Goal: Task Accomplishment & Management: Use online tool/utility

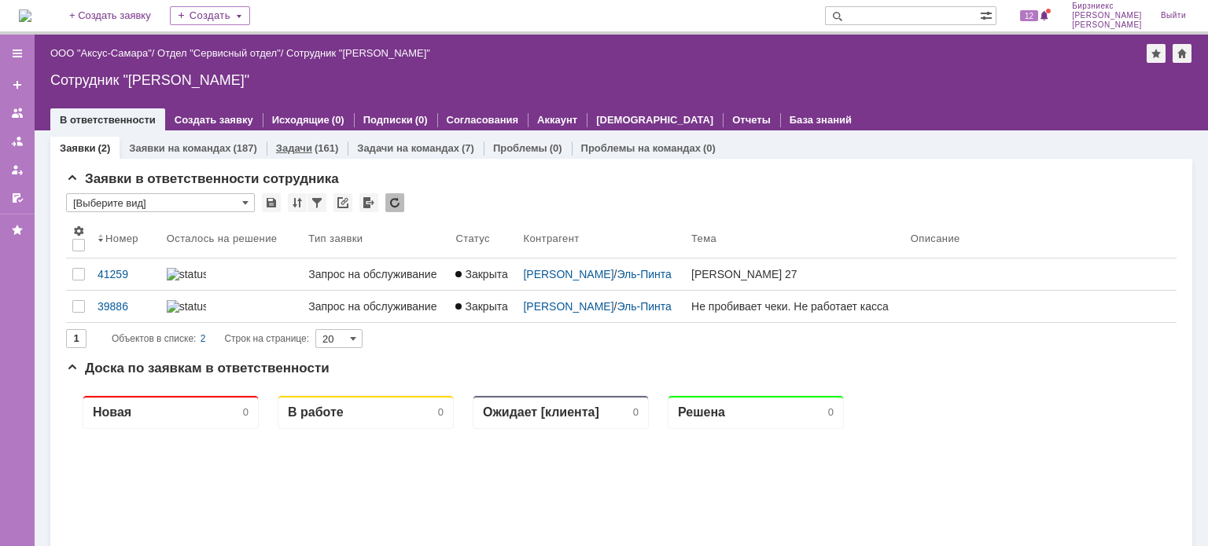
click at [318, 153] on div "Задачи (161)" at bounding box center [307, 148] width 81 height 23
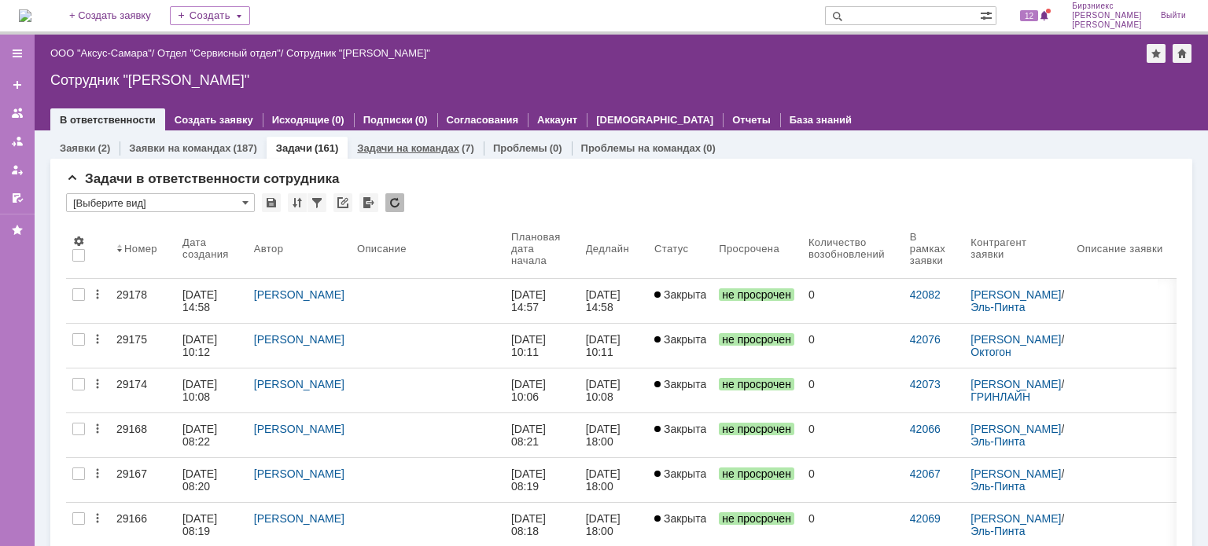
click at [371, 143] on link "Задачи на командах" at bounding box center [408, 148] width 102 height 12
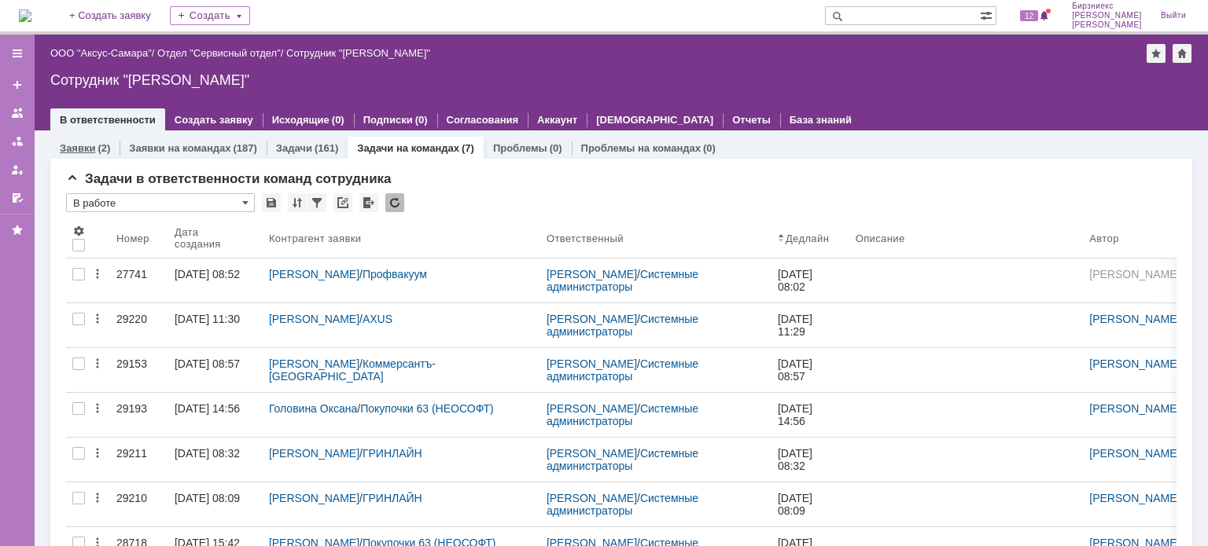
click at [83, 153] on link "Заявки" at bounding box center [77, 148] width 35 height 12
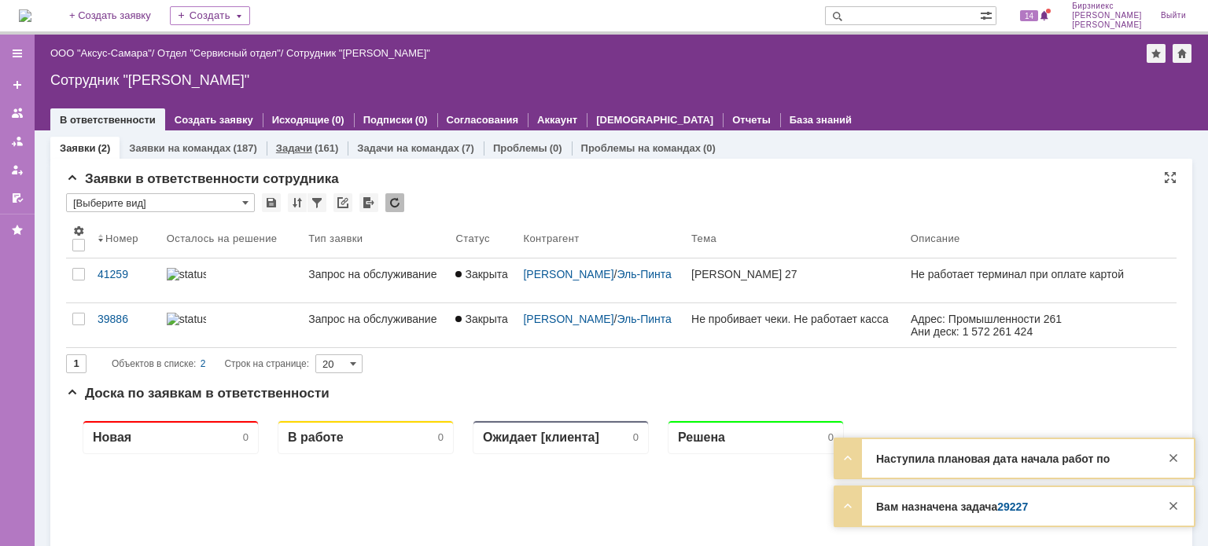
click at [330, 144] on div "(161)" at bounding box center [327, 148] width 24 height 12
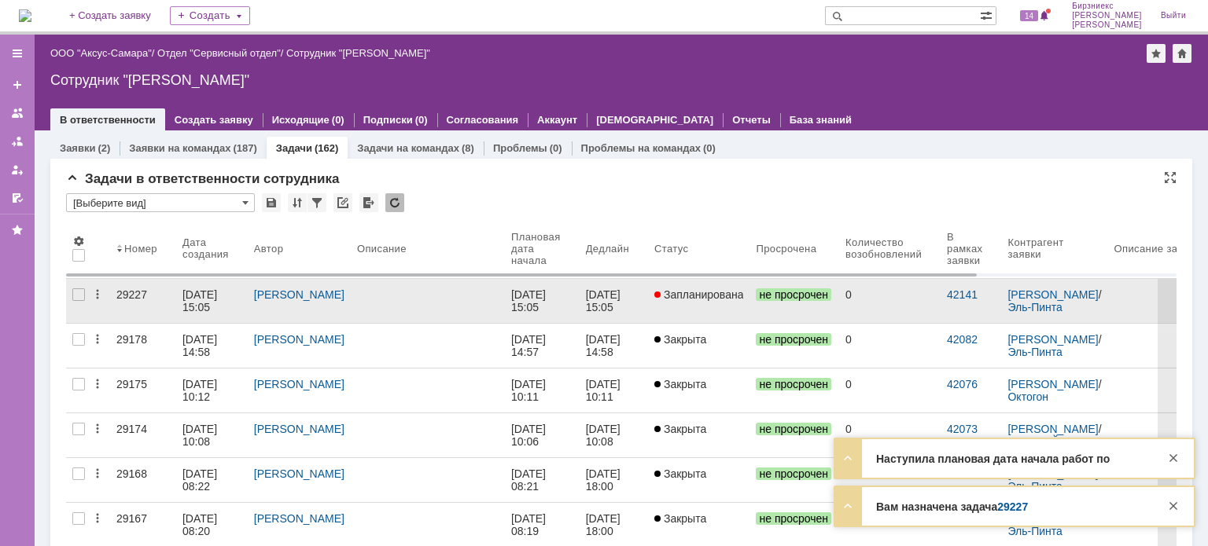
click at [398, 295] on div at bounding box center [428, 295] width 142 height 13
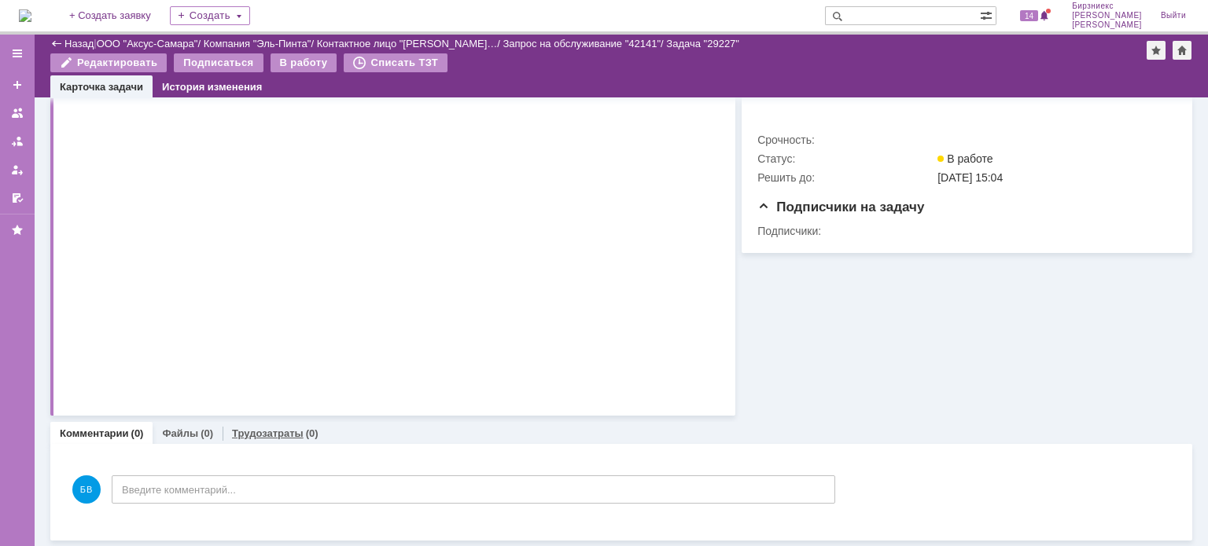
click at [271, 435] on link "Трудозатраты" at bounding box center [268, 434] width 72 height 12
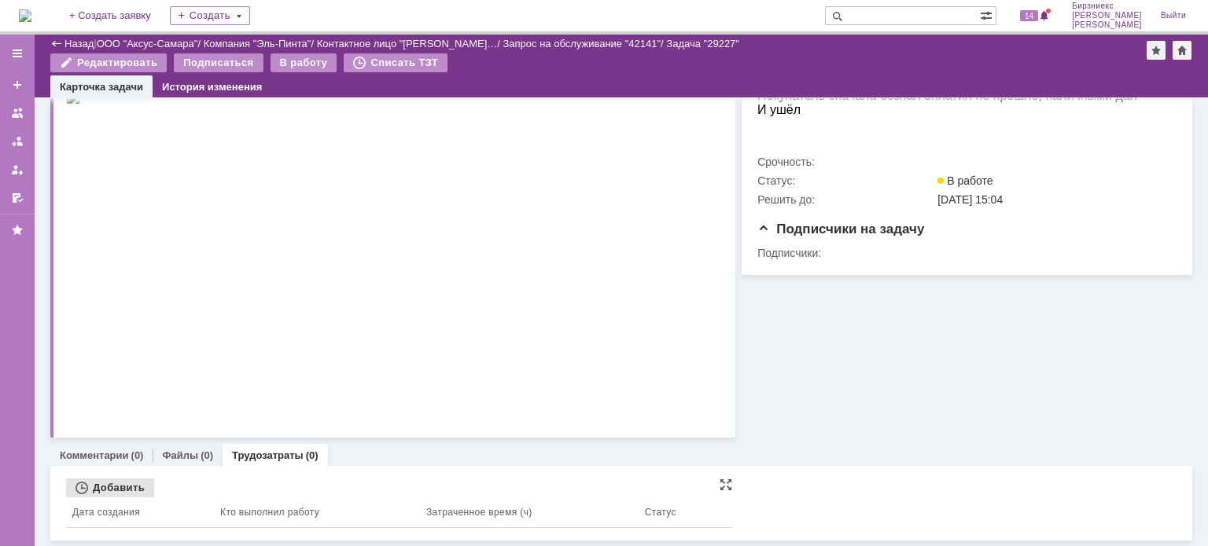
click at [138, 487] on div "Добавить" at bounding box center [110, 488] width 88 height 19
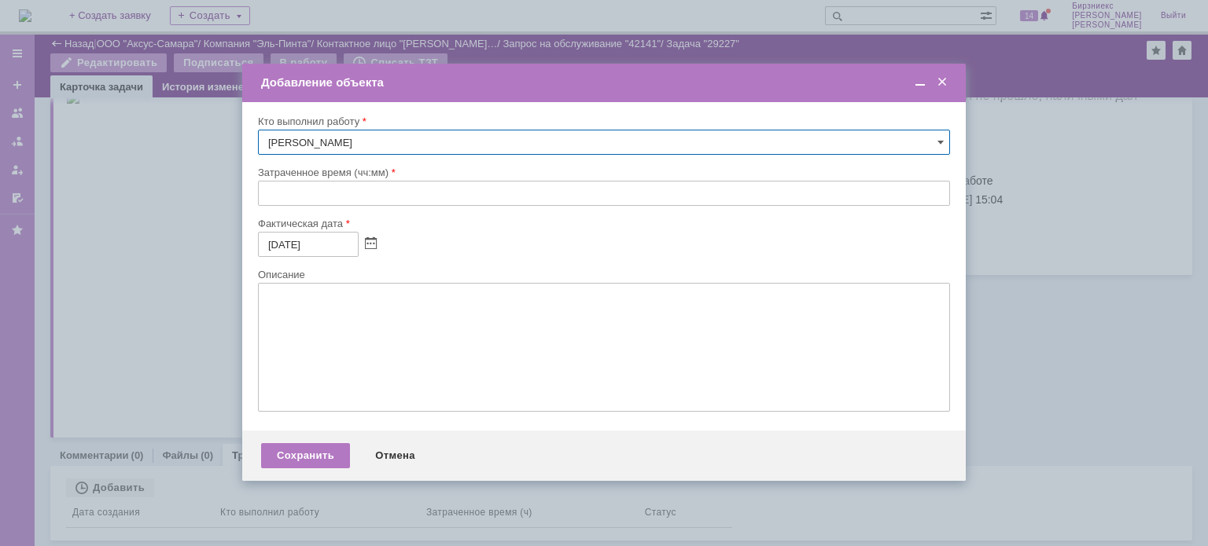
click at [319, 194] on input "text" at bounding box center [604, 193] width 692 height 25
type input "00:30"
click at [274, 243] on input "[DATE]" at bounding box center [308, 244] width 101 height 25
type input "[DATE]"
click at [338, 320] on textarea at bounding box center [604, 347] width 692 height 129
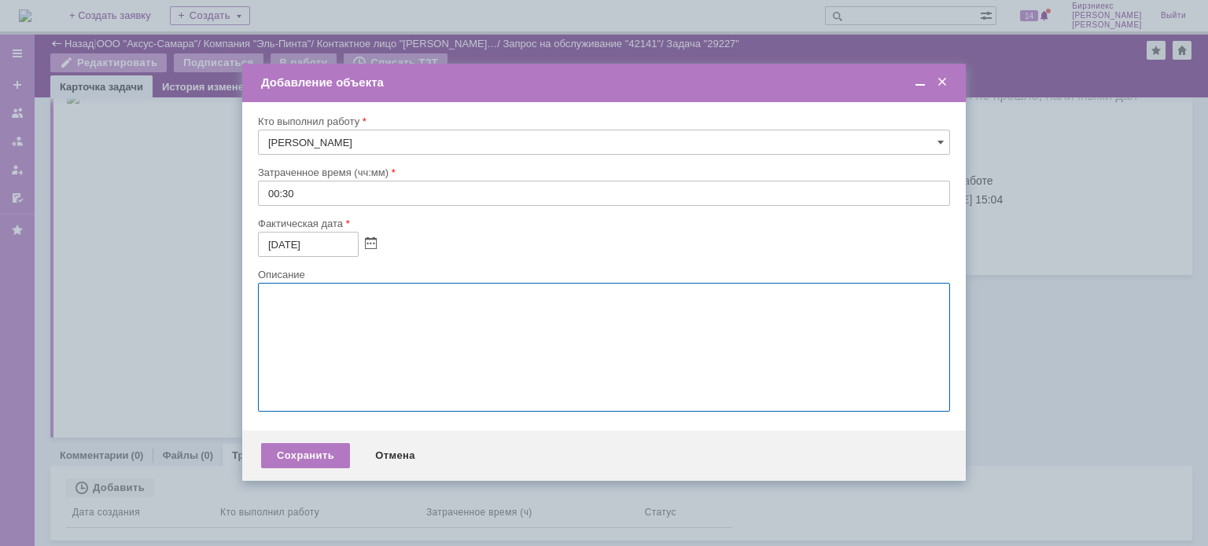
click at [329, 306] on textarea at bounding box center [604, 347] width 692 height 129
paste textarea "В"
type textarea "В"
click at [318, 297] on textarea "В данном случае произошел сбой в [GEOGRAPHIC_DATA], т.к. [PERSON_NAME] добавил …" at bounding box center [604, 347] width 692 height 129
click at [310, 297] on textarea "В данном случае произошел сбой в [GEOGRAPHIC_DATA], т.к. [PERSON_NAME] добавил …" at bounding box center [604, 347] width 692 height 129
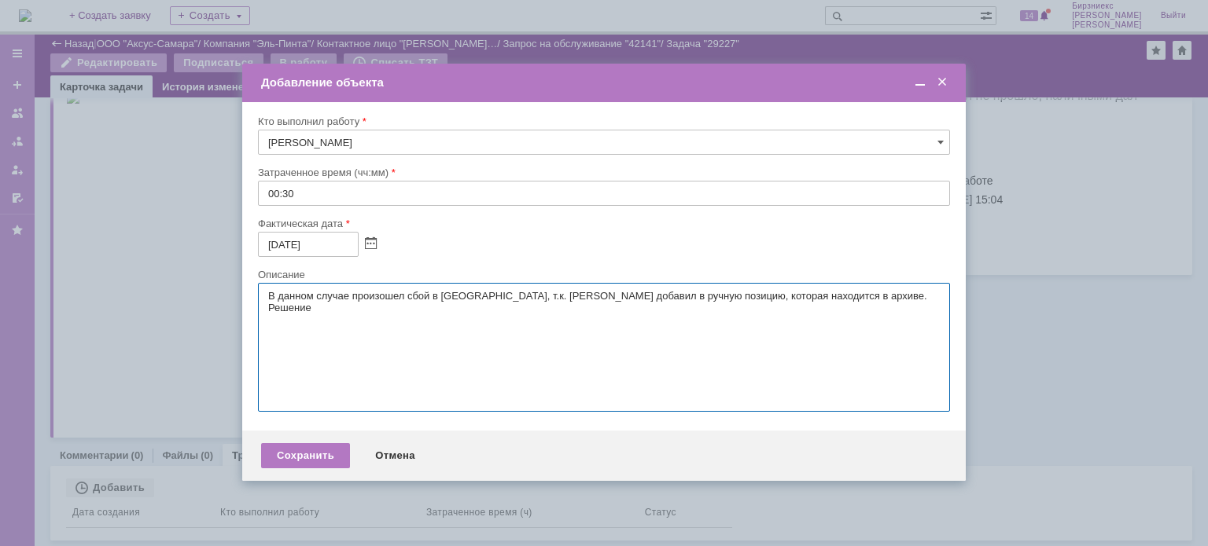
click at [270, 289] on textarea "В данном случае произошел сбой в [GEOGRAPHIC_DATA], т.к. [PERSON_NAME] добавил …" at bounding box center [604, 347] width 692 height 129
click at [416, 310] on textarea "В результате диагностики выяснилось, что в данном случае произошел сбой в [GEOG…" at bounding box center [604, 347] width 692 height 129
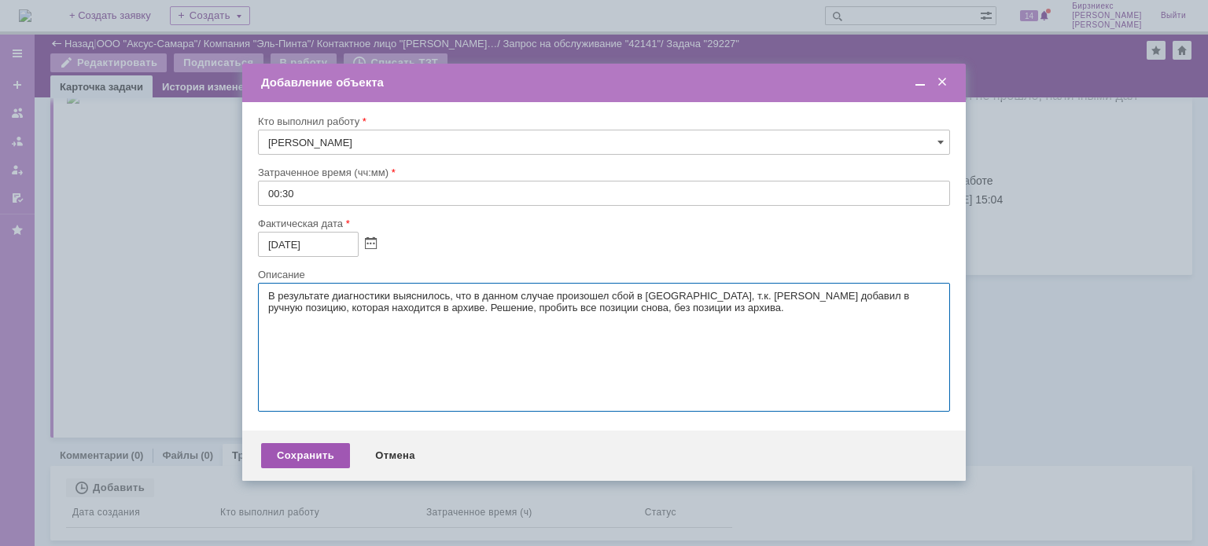
type textarea "В результате диагностики выяснилось, что в данном случае произошел сбой в [GEOG…"
click at [318, 462] on div "Сохранить" at bounding box center [305, 455] width 89 height 25
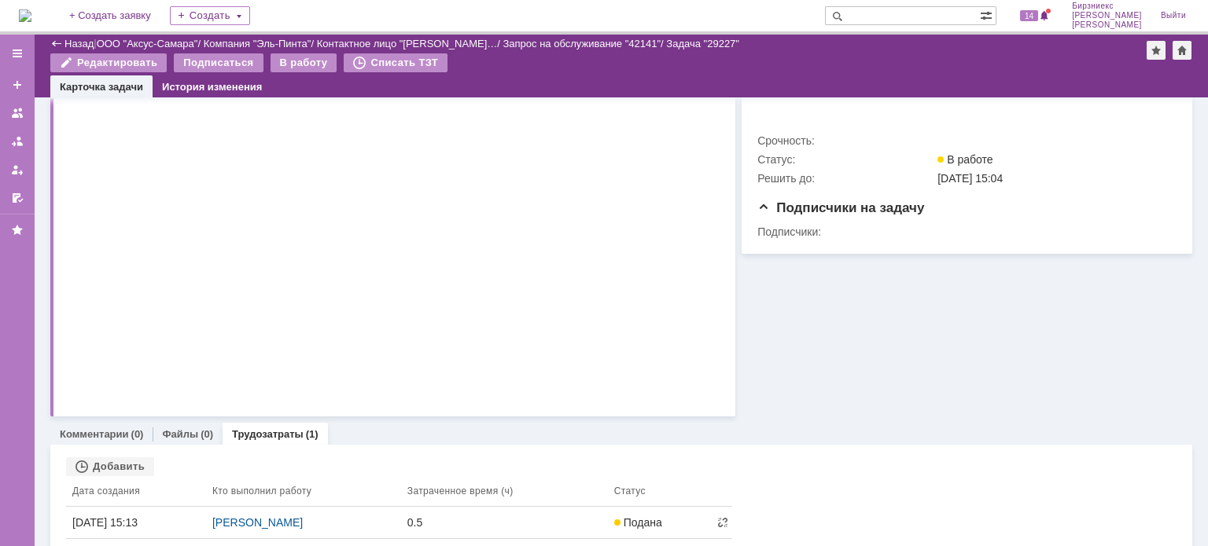
scroll to position [309, 0]
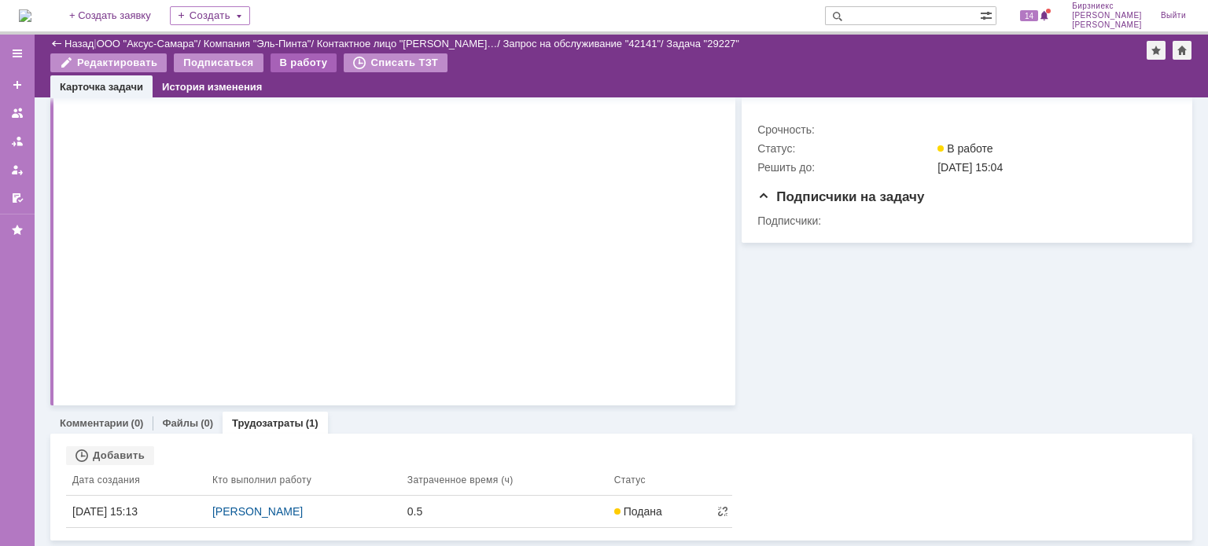
click at [315, 61] on div "В работу" at bounding box center [303, 62] width 67 height 19
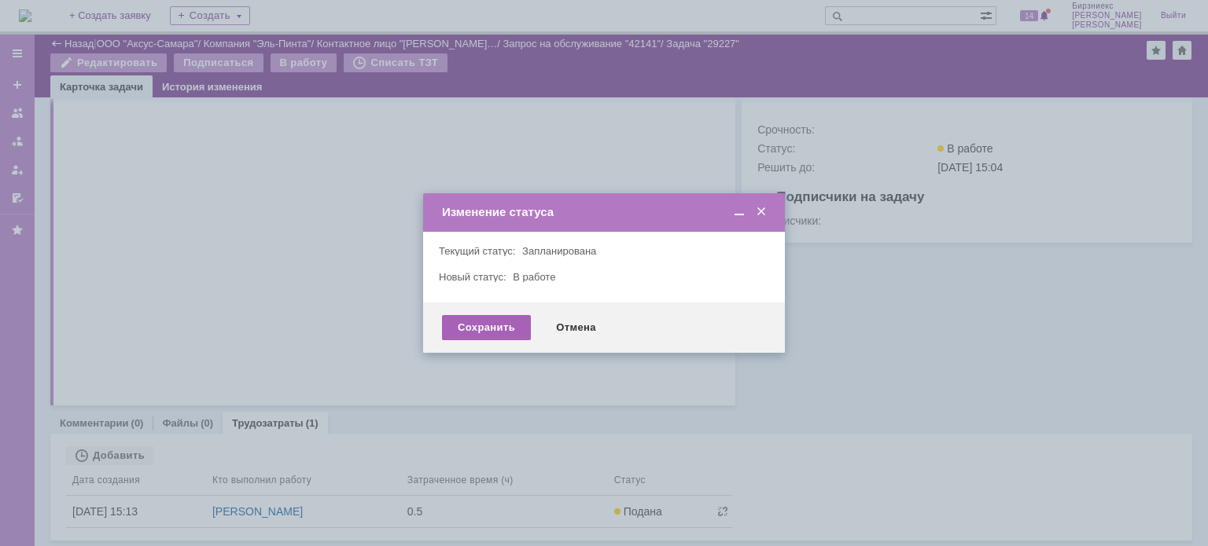
click at [497, 322] on div "Сохранить" at bounding box center [486, 327] width 89 height 25
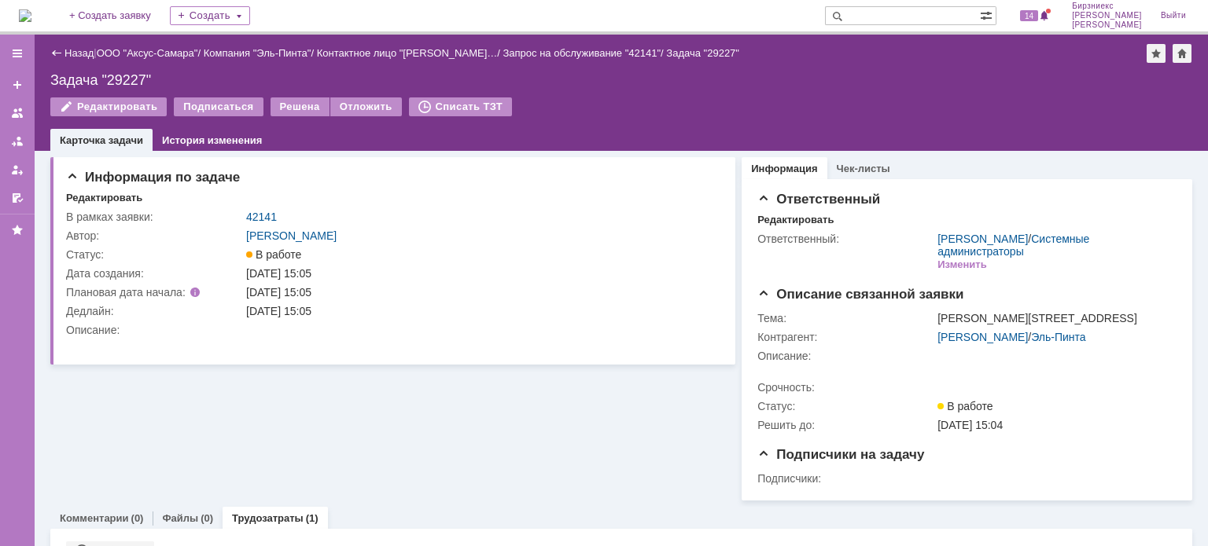
scroll to position [0, 0]
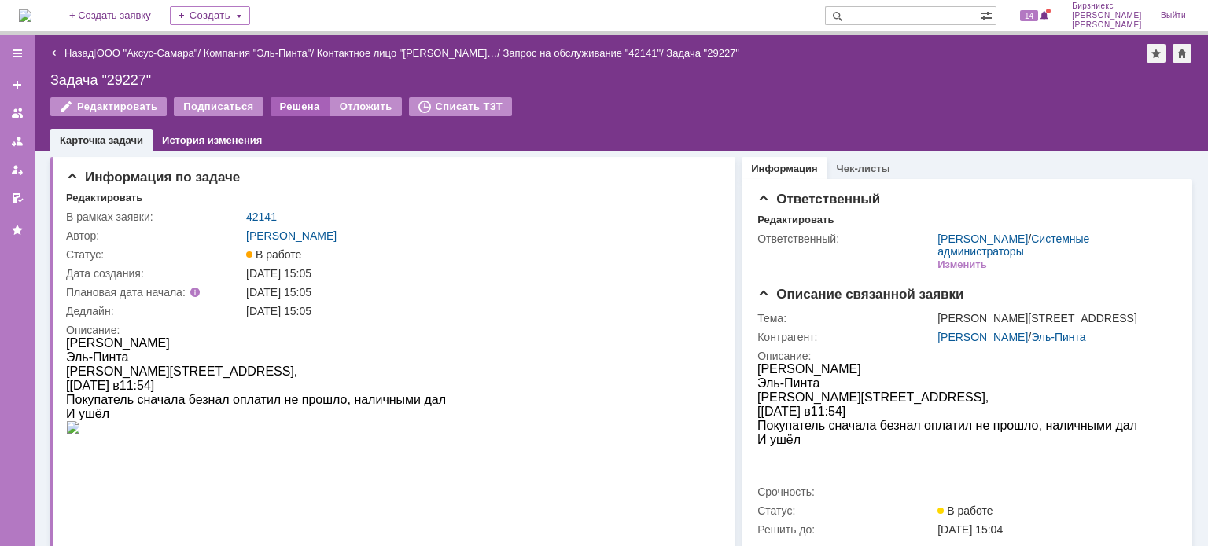
click at [302, 107] on div "Решена" at bounding box center [299, 106] width 59 height 19
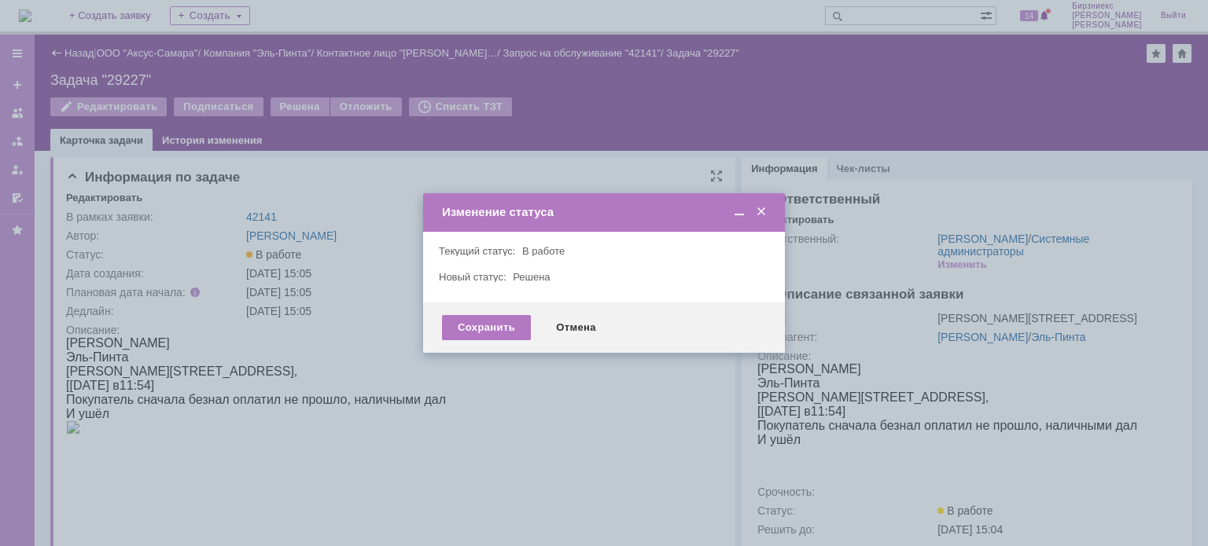
click at [580, 329] on div "Отмена" at bounding box center [576, 327] width 72 height 25
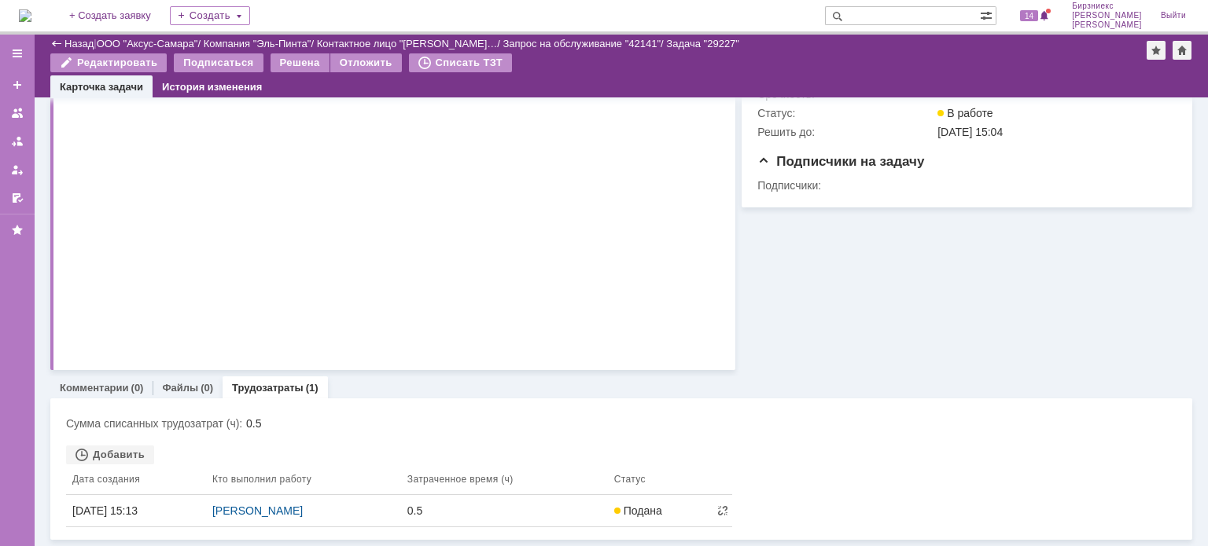
scroll to position [356, 0]
click at [179, 382] on link "Файлы" at bounding box center [180, 388] width 36 height 12
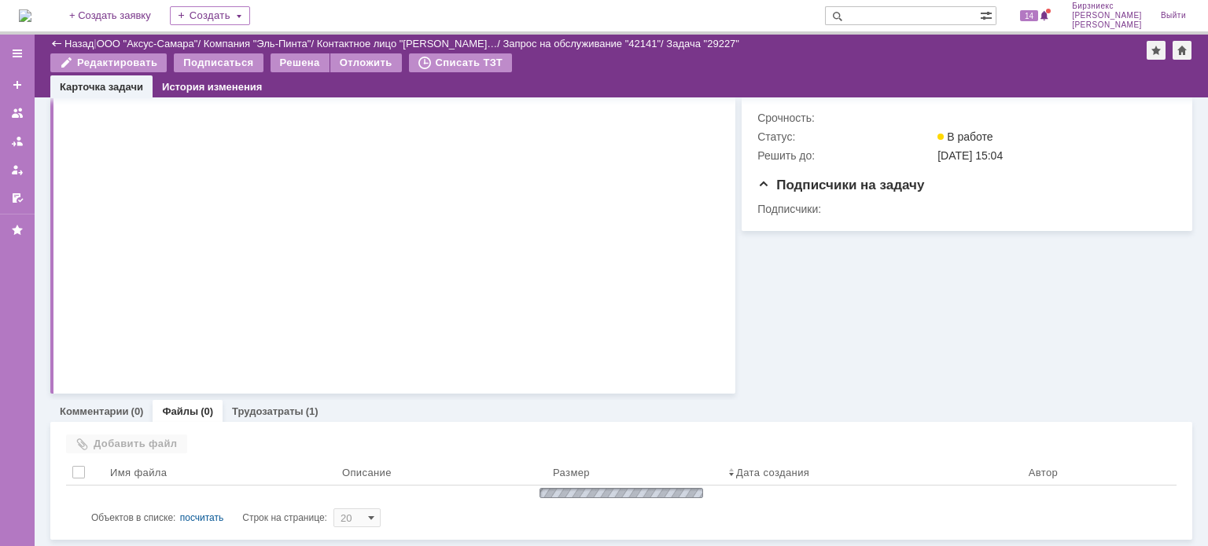
scroll to position [304, 0]
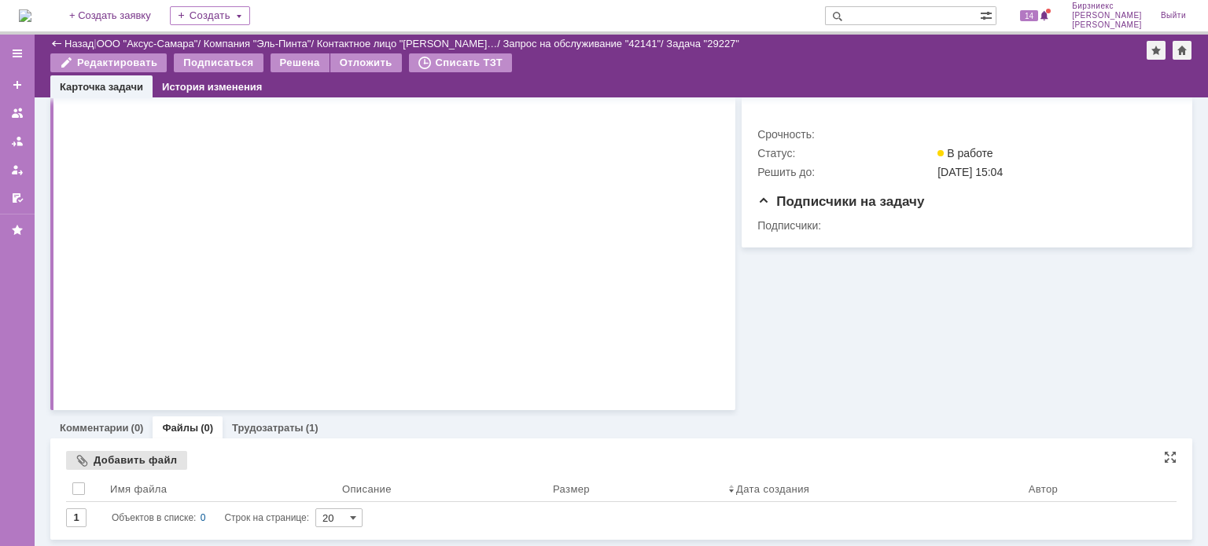
click at [153, 468] on div "Добавить файл" at bounding box center [126, 460] width 121 height 19
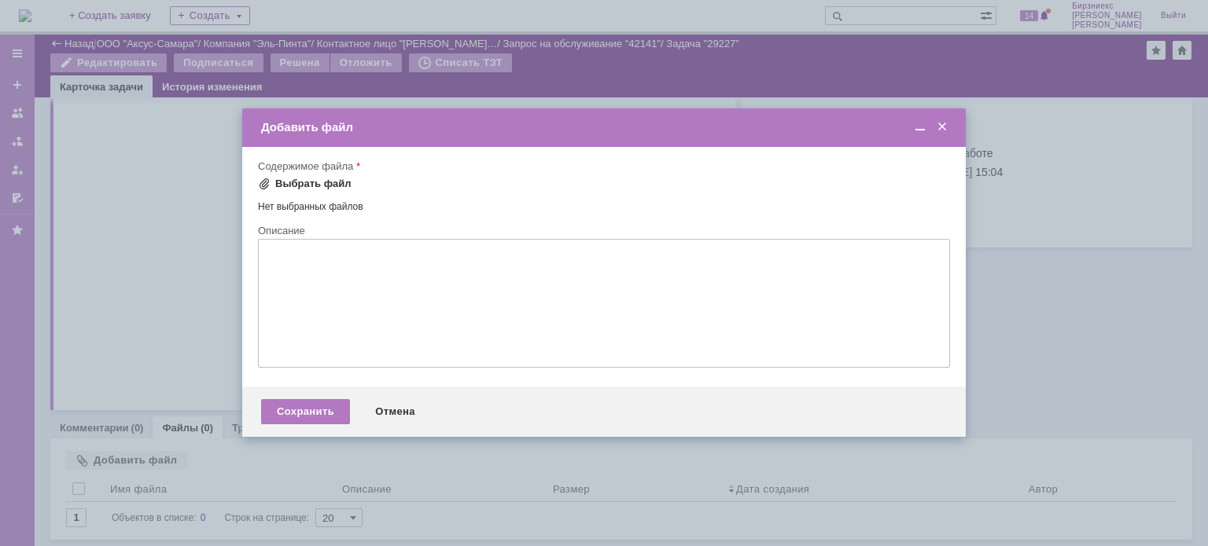
click at [311, 189] on div "Выбрать файл" at bounding box center [313, 184] width 76 height 13
click at [425, 295] on textarea at bounding box center [604, 303] width 692 height 129
click at [299, 186] on div "Выбрать файл" at bounding box center [313, 184] width 76 height 13
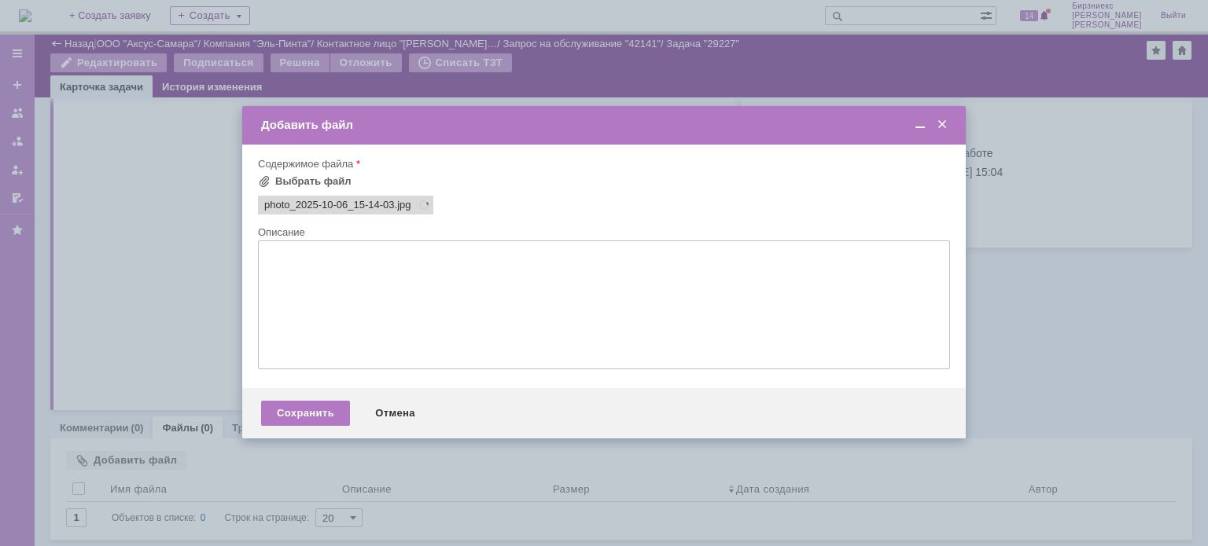
scroll to position [0, 0]
click at [310, 290] on textarea at bounding box center [604, 305] width 692 height 129
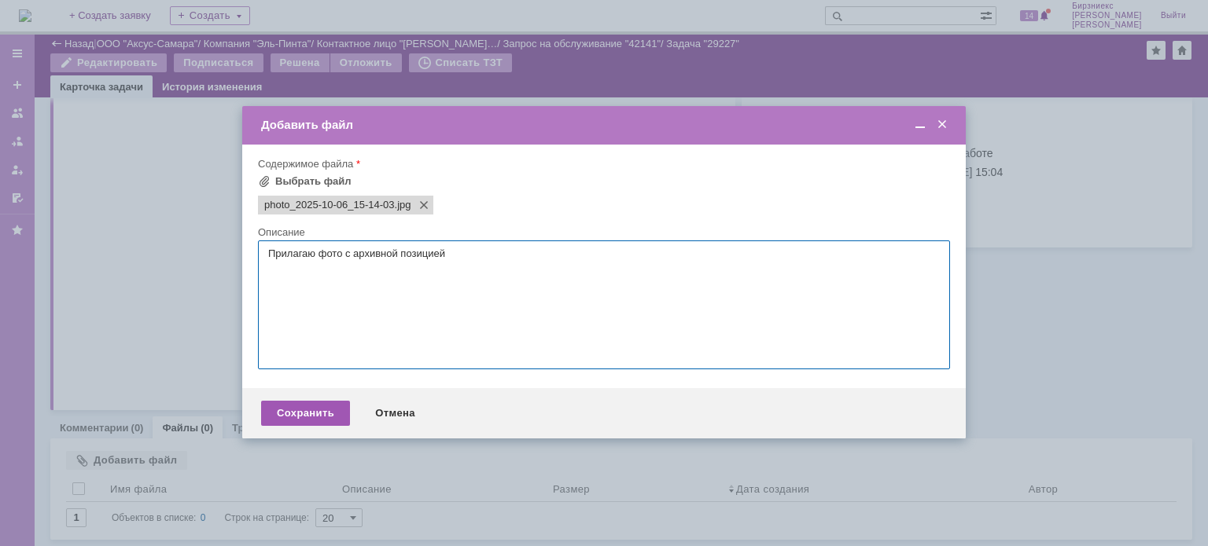
type textarea "Прилагаю фото с архивной позицией"
click at [330, 410] on div "Сохранить" at bounding box center [305, 413] width 89 height 25
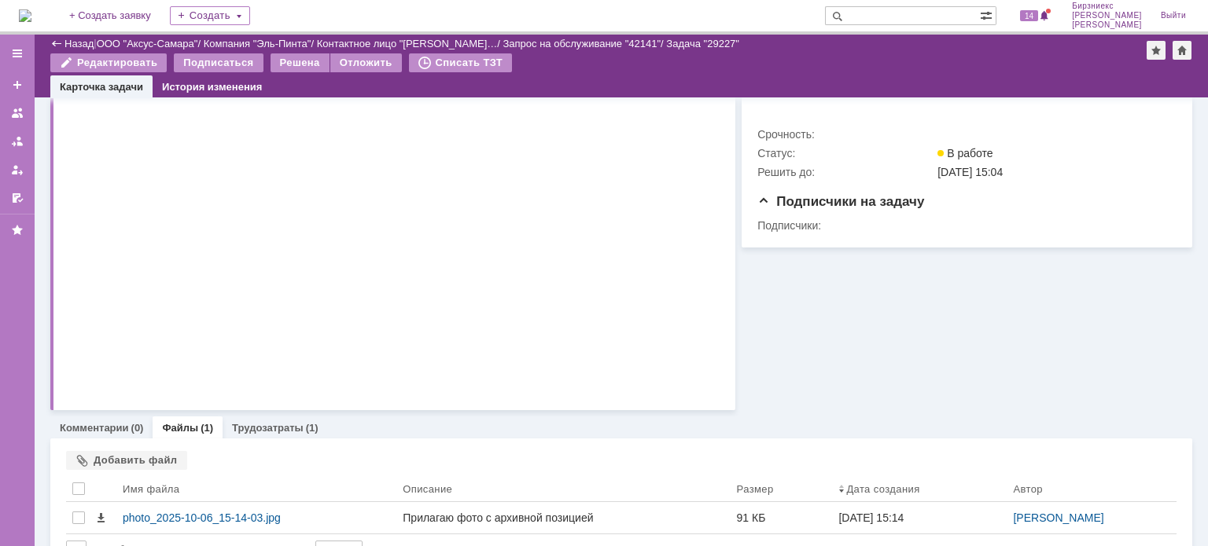
scroll to position [337, 0]
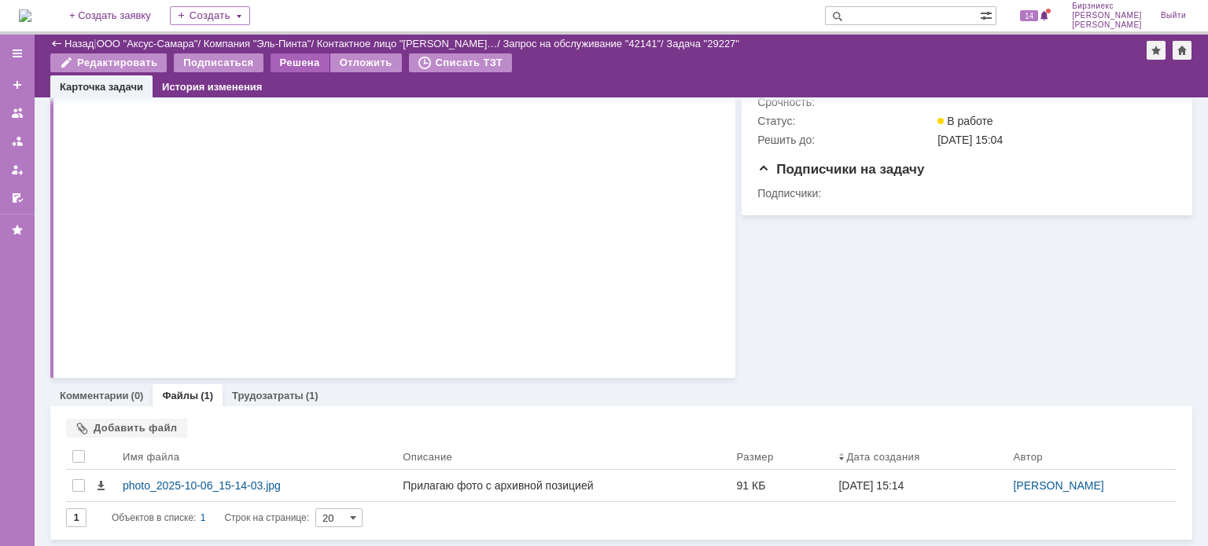
click at [297, 67] on div "Решена" at bounding box center [299, 62] width 59 height 19
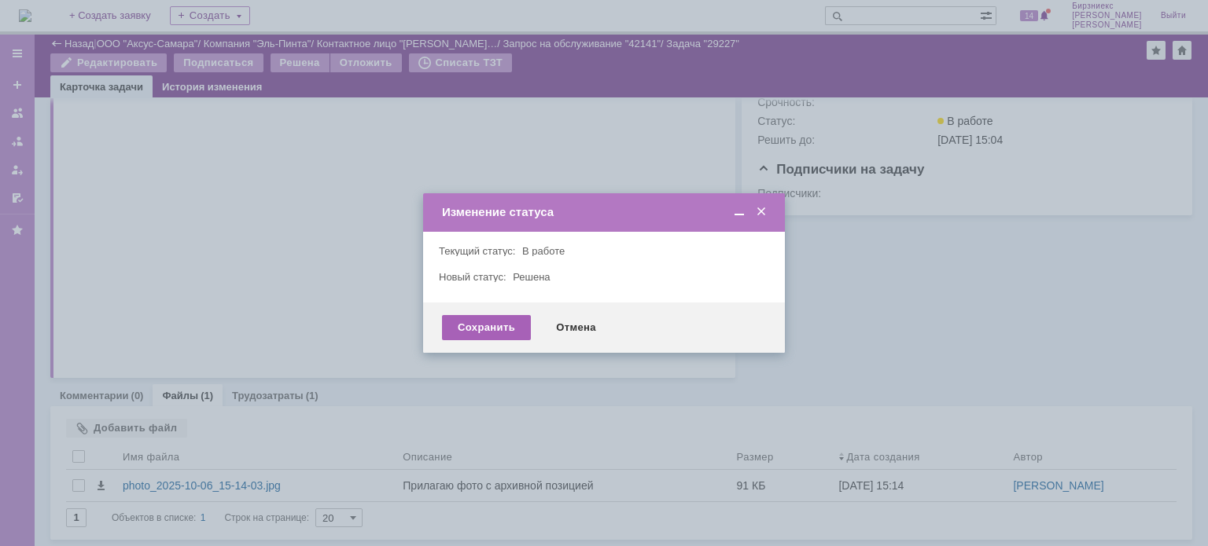
click at [506, 323] on div "Сохранить" at bounding box center [486, 327] width 89 height 25
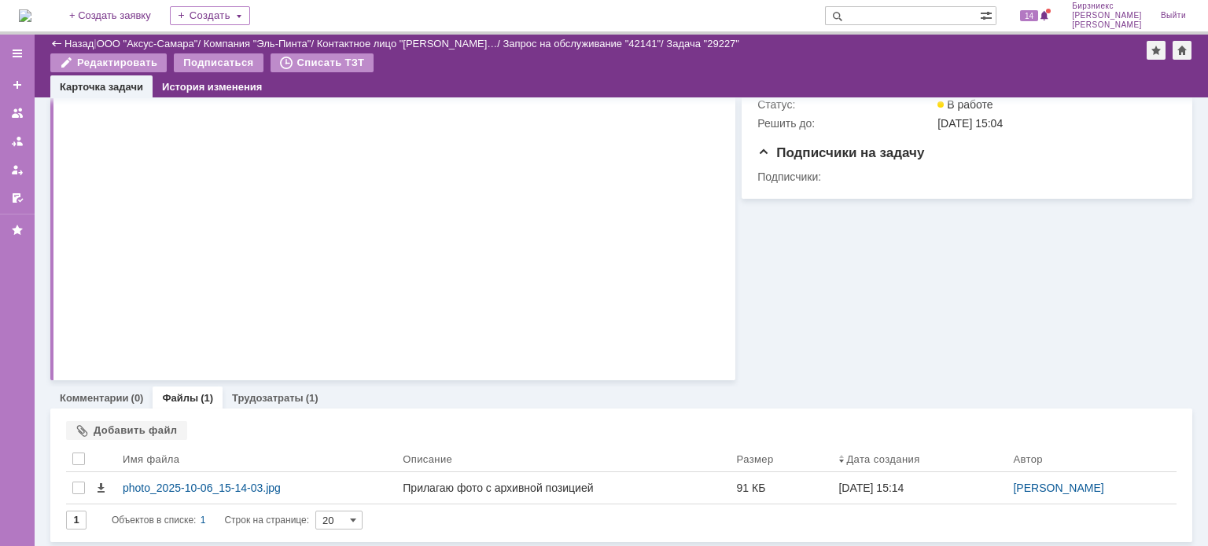
scroll to position [355, 0]
click at [280, 399] on link "Трудозатраты" at bounding box center [268, 396] width 72 height 12
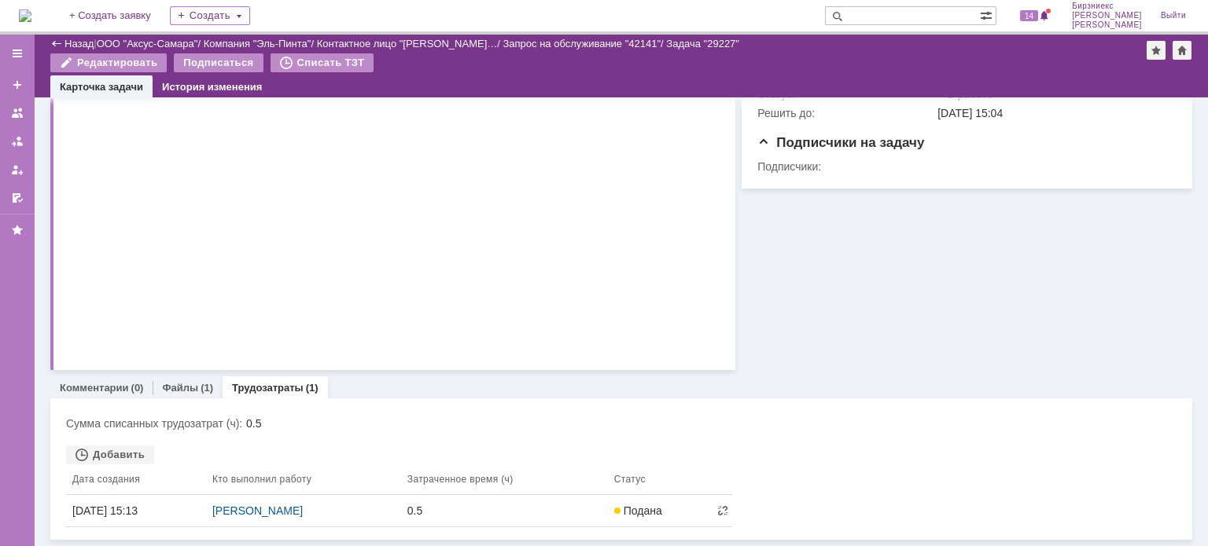
scroll to position [375, 0]
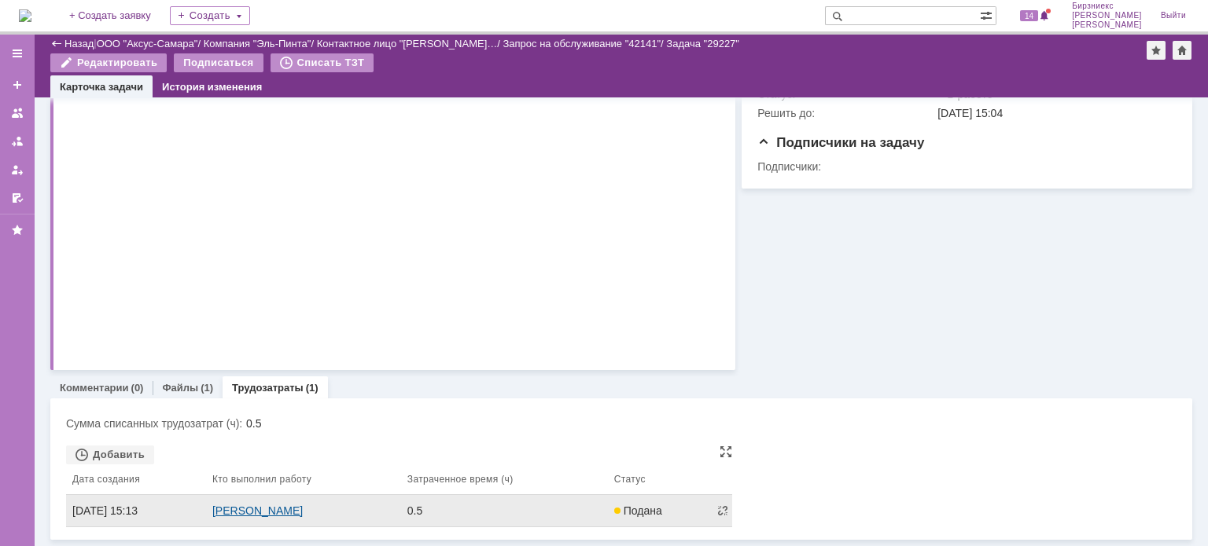
click at [270, 509] on link "[PERSON_NAME]" at bounding box center [257, 511] width 90 height 13
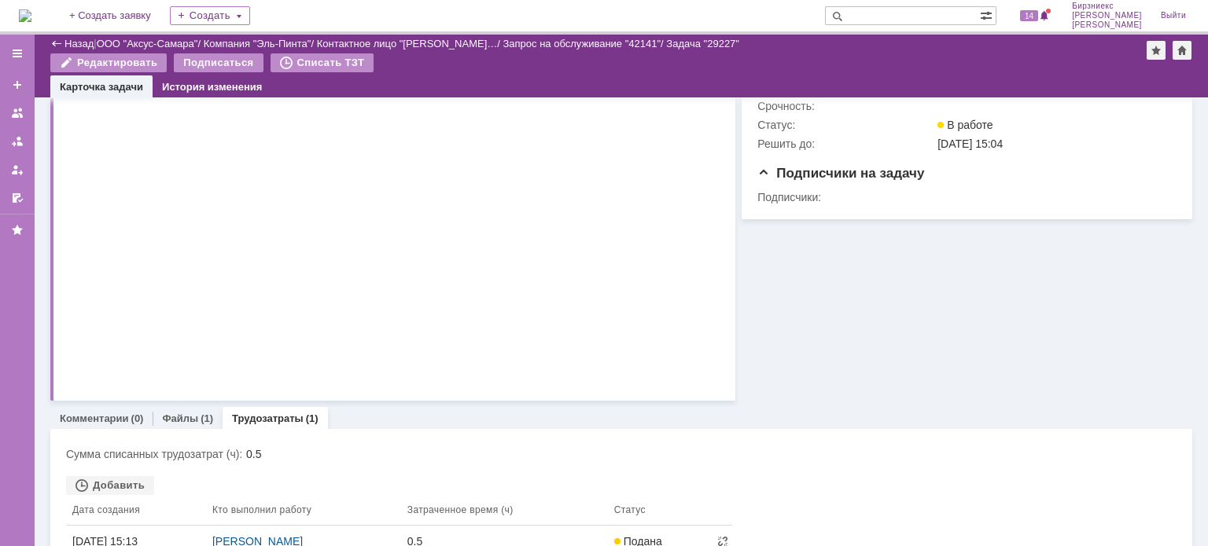
scroll to position [375, 0]
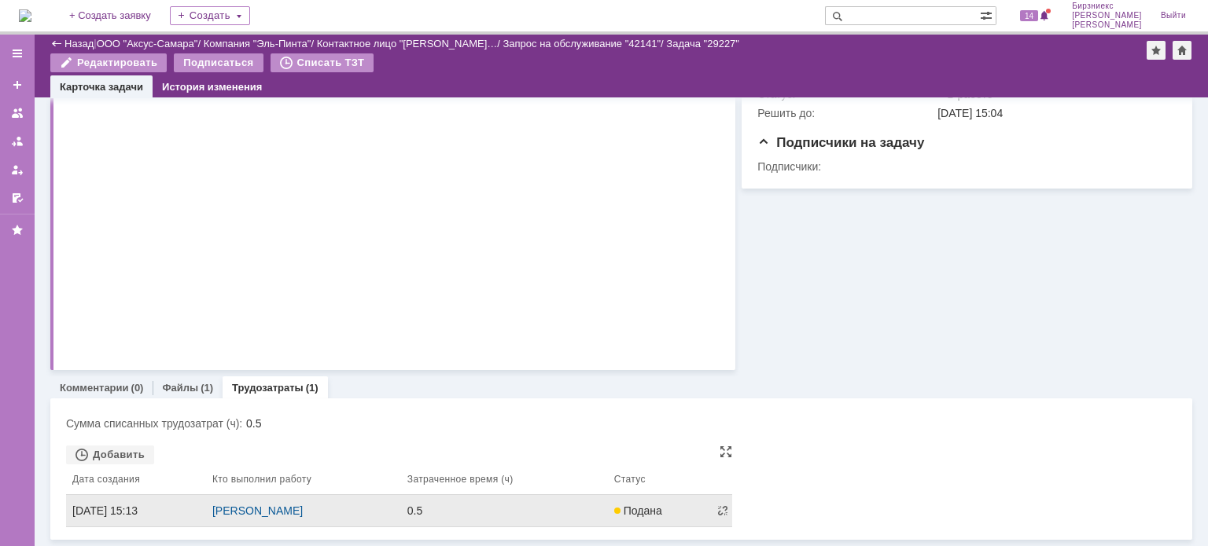
click at [504, 515] on div "0.5" at bounding box center [504, 511] width 194 height 13
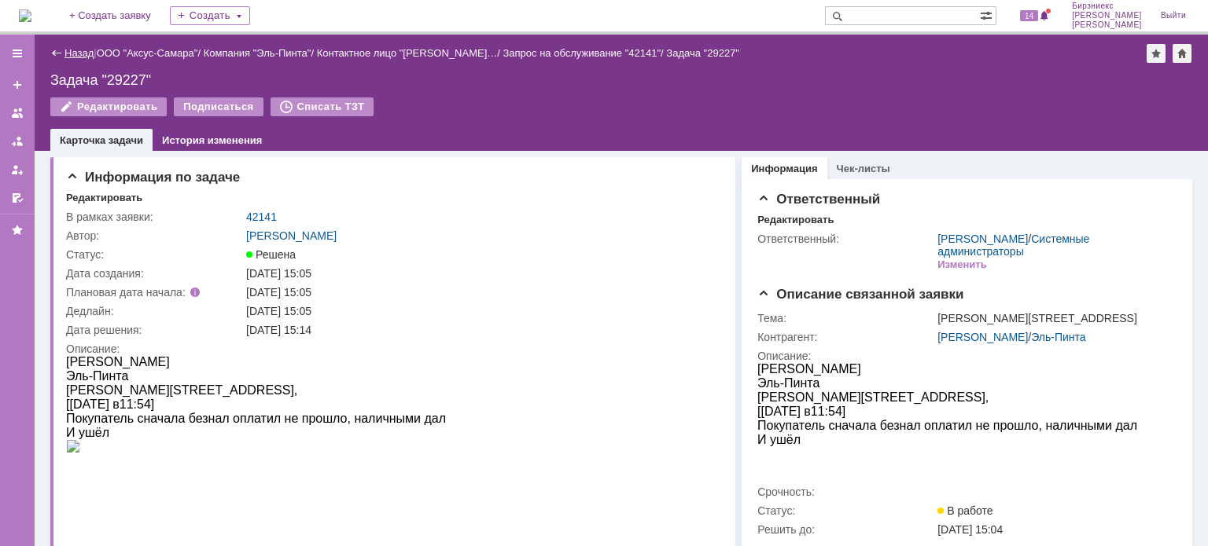
click at [79, 53] on link "Назад" at bounding box center [78, 53] width 29 height 12
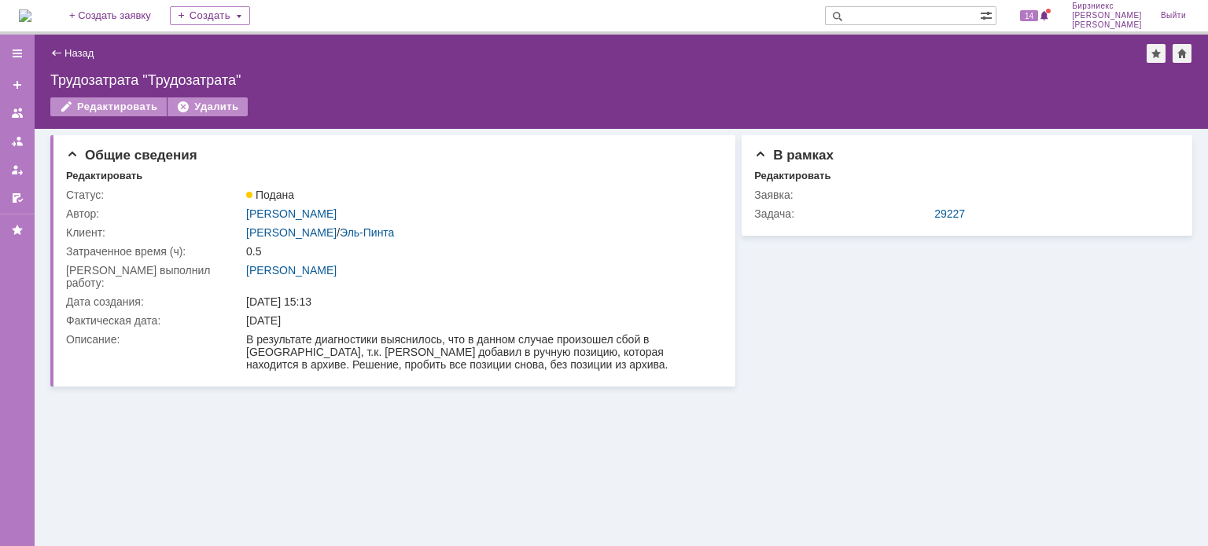
drag, startPoint x: 50, startPoint y: 52, endPoint x: 90, endPoint y: 66, distance: 42.5
click at [50, 52] on div "Назад" at bounding box center [71, 53] width 43 height 12
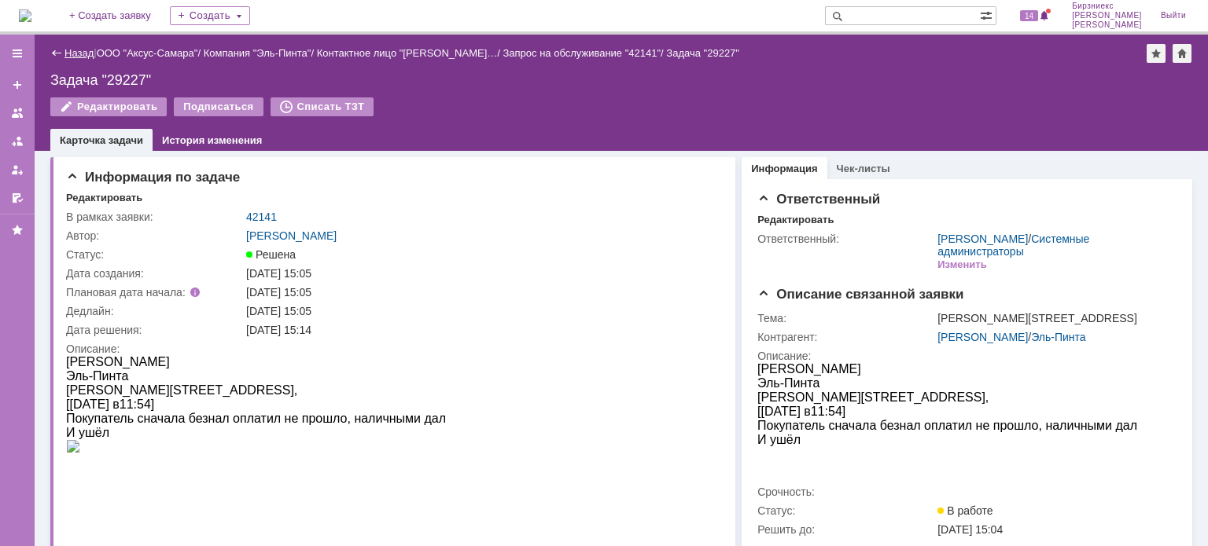
click at [72, 52] on link "Назад" at bounding box center [78, 53] width 29 height 12
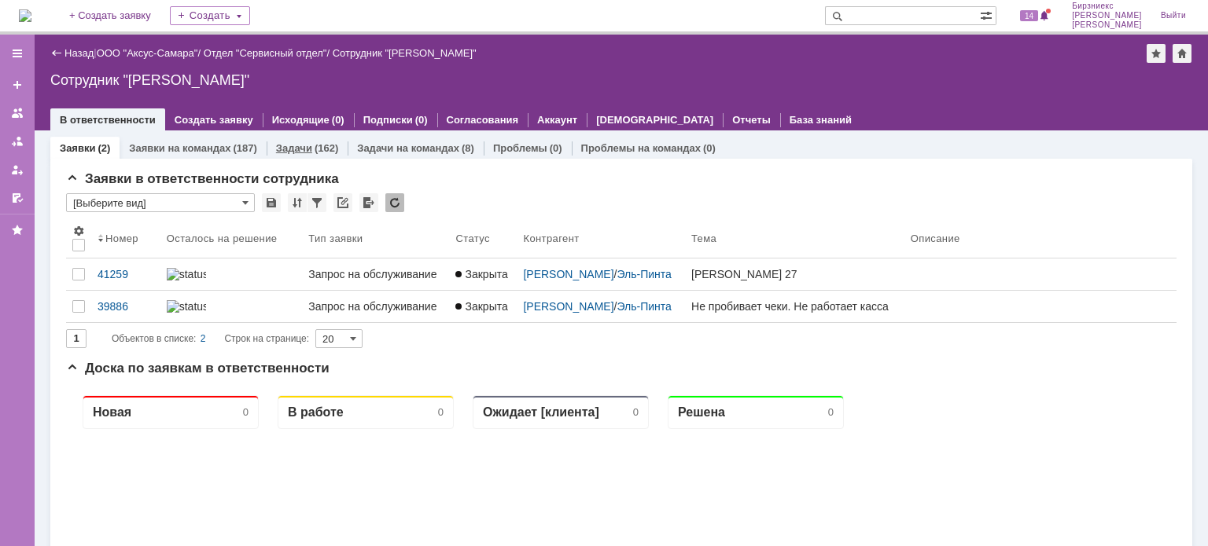
click at [277, 144] on link "Задачи" at bounding box center [294, 148] width 36 height 12
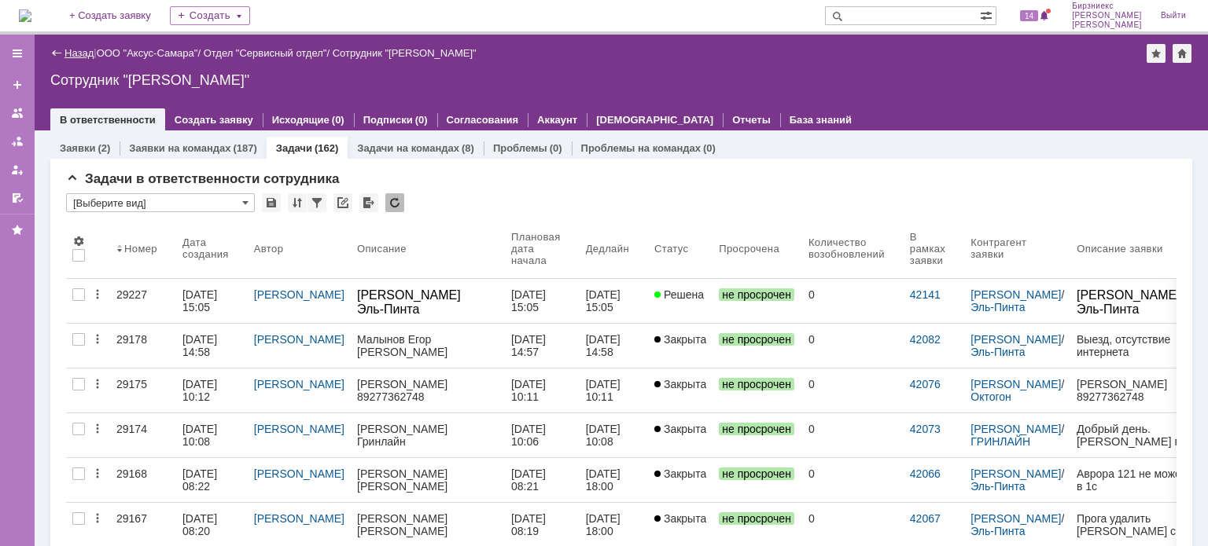
click at [80, 53] on link "Назад" at bounding box center [78, 53] width 29 height 12
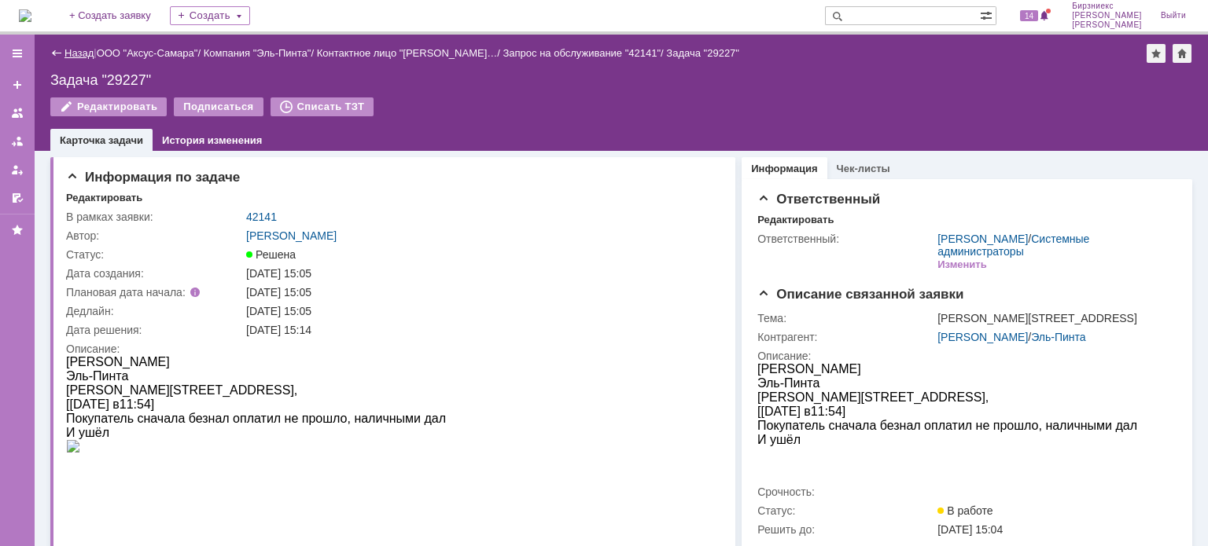
click at [83, 53] on link "Назад" at bounding box center [78, 53] width 29 height 12
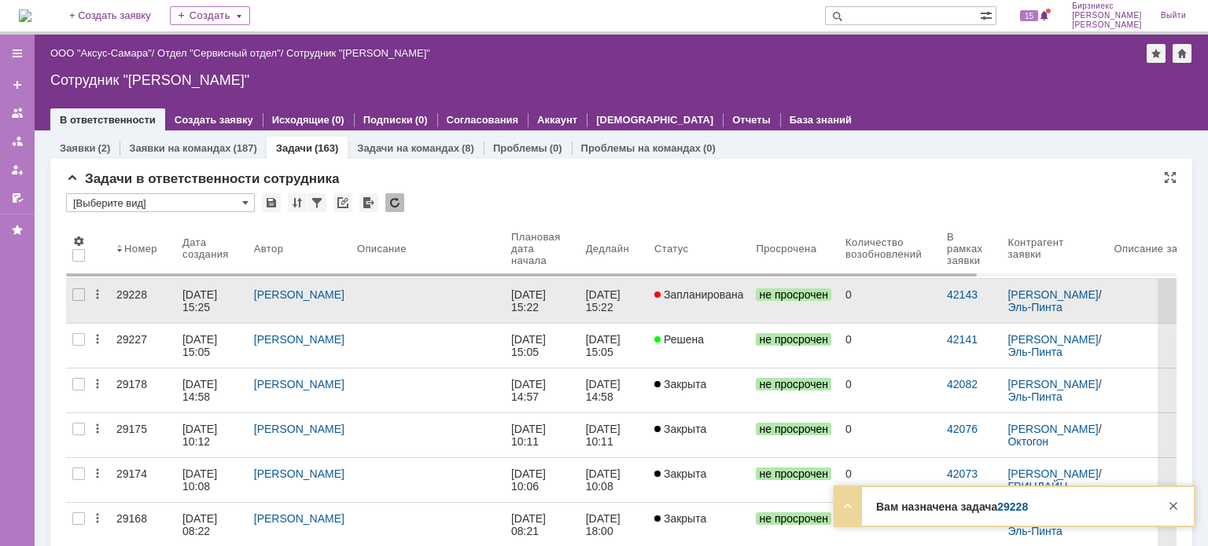
click at [315, 301] on div "[PERSON_NAME]" at bounding box center [299, 295] width 90 height 13
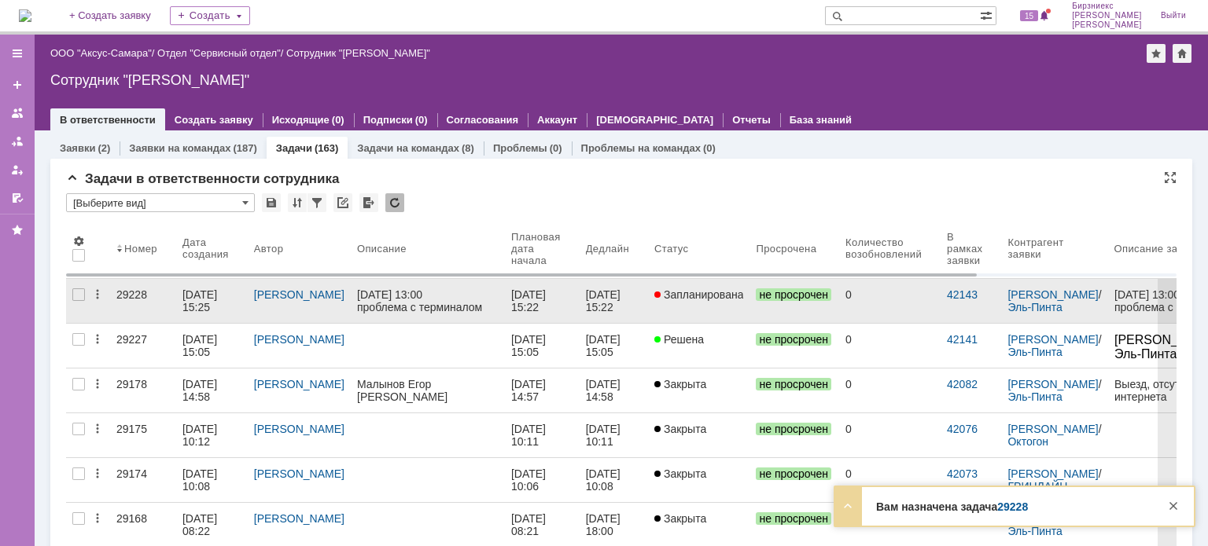
click at [153, 303] on link "29228" at bounding box center [143, 301] width 66 height 44
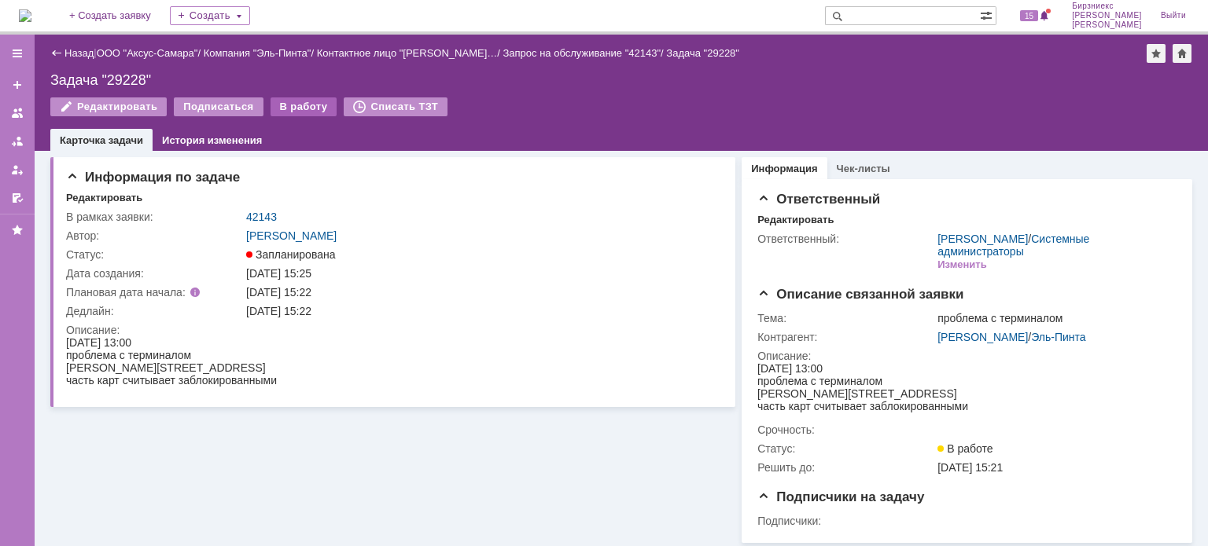
click at [279, 108] on div "В работу" at bounding box center [303, 106] width 67 height 19
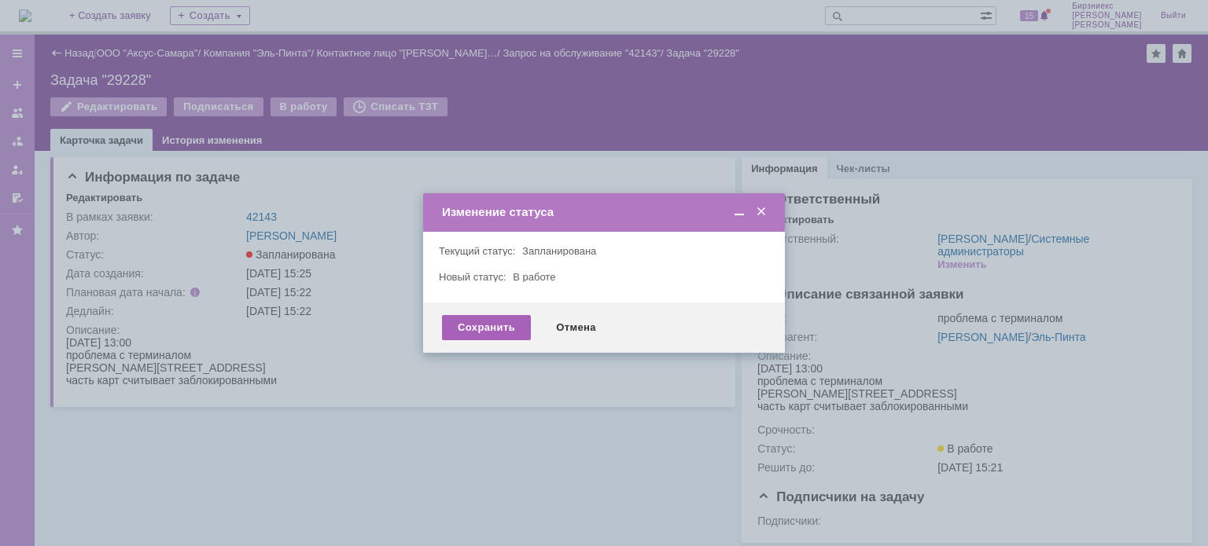
click at [502, 329] on div "Сохранить" at bounding box center [486, 327] width 89 height 25
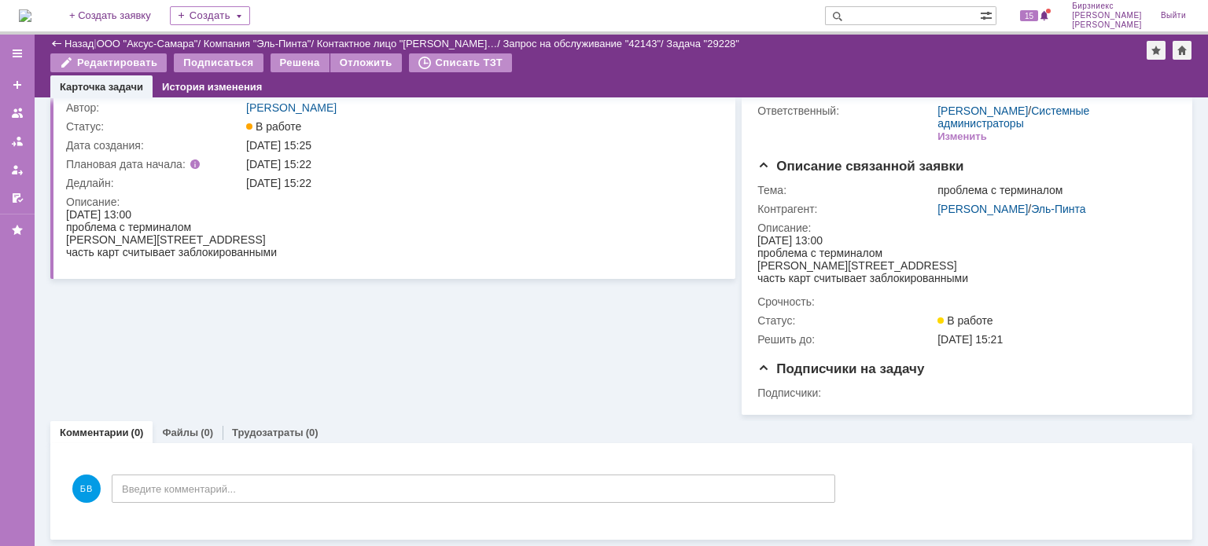
click at [256, 436] on link "Трудозатраты" at bounding box center [268, 433] width 72 height 12
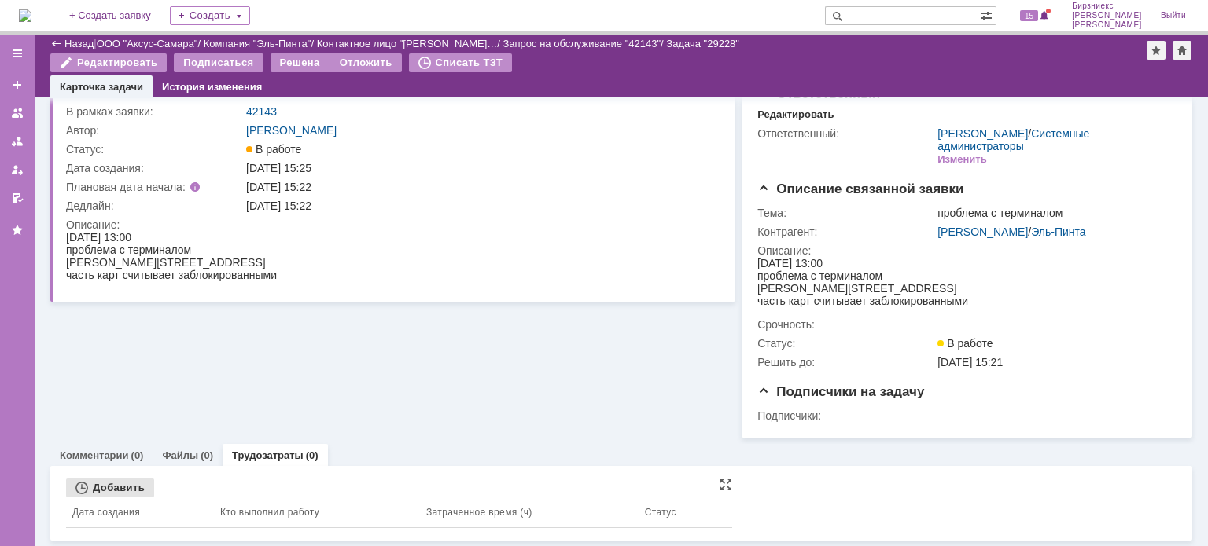
click at [140, 493] on div "Добавить" at bounding box center [110, 488] width 88 height 19
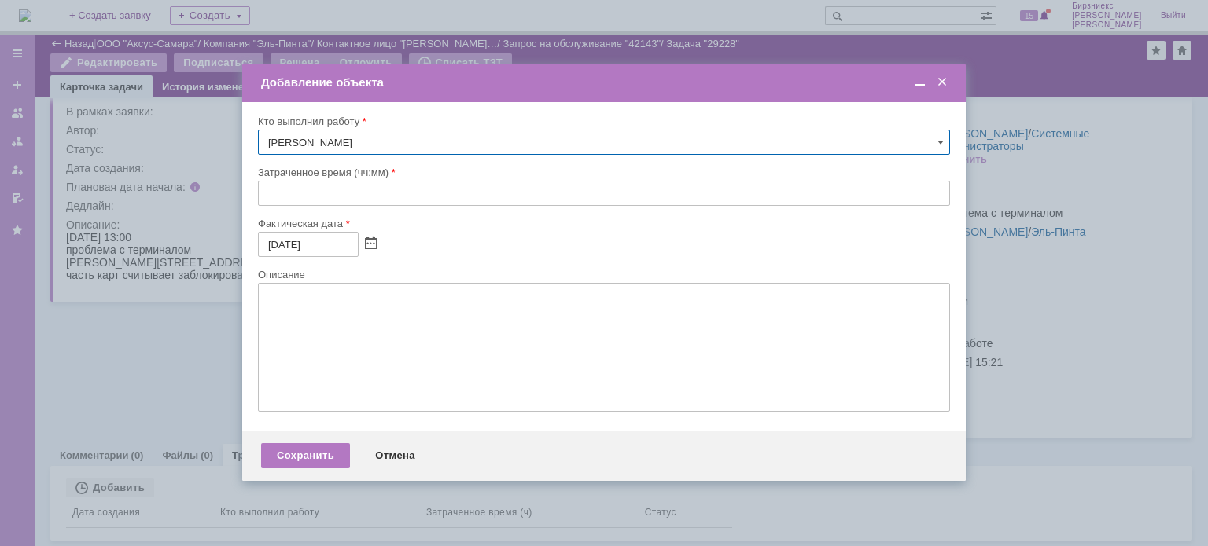
click at [350, 187] on input "text" at bounding box center [604, 193] width 692 height 25
type input "00:30"
click at [275, 240] on input "[DATE]" at bounding box center [308, 244] width 101 height 25
type input "[DATE]"
click at [329, 333] on textarea at bounding box center [604, 347] width 692 height 129
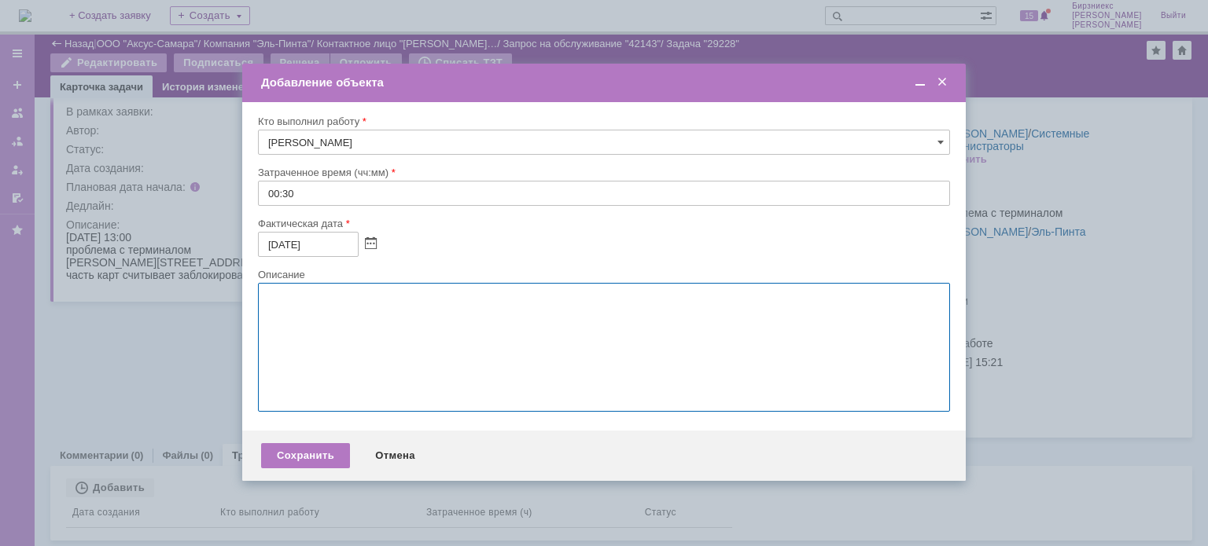
type textarea "В"
type textarea "П"
type textarea "В"
type textarea "Д"
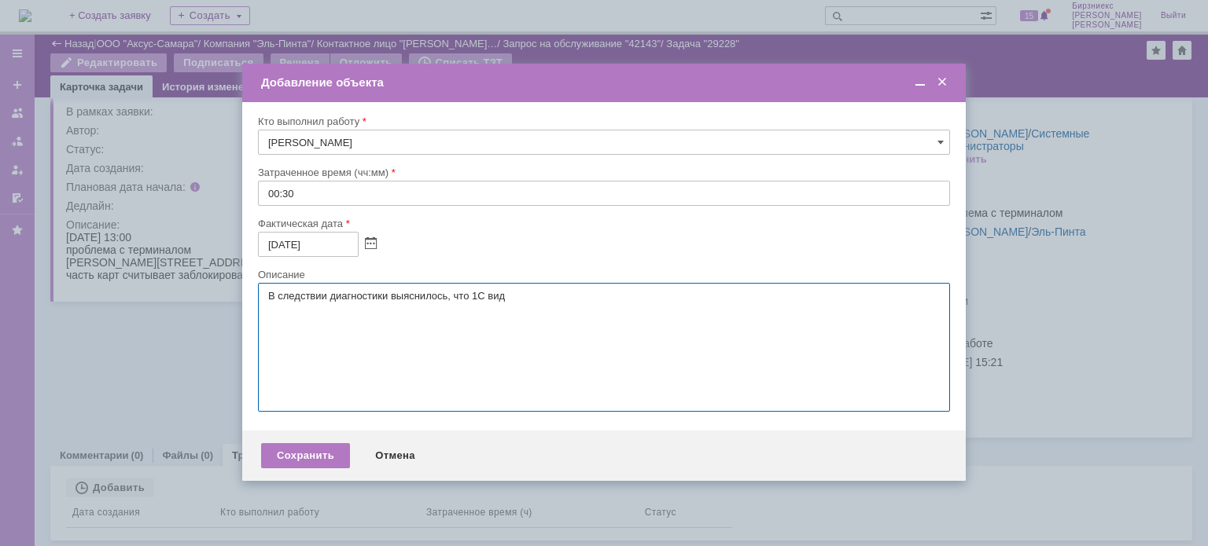
drag, startPoint x: 532, startPoint y: 294, endPoint x: 458, endPoint y: 289, distance: 74.9
click at [458, 289] on textarea "В следствии диагностики выяснилось, что 1С вид" at bounding box center [604, 347] width 692 height 129
click at [514, 304] on textarea "В следствии диагностики выяснилось, что 1С вид" at bounding box center [604, 347] width 692 height 129
drag, startPoint x: 525, startPoint y: 301, endPoint x: 407, endPoint y: 298, distance: 118.0
click at [407, 298] on textarea "В следствии диагностики выяснилось, что 1С вид" at bounding box center [604, 347] width 692 height 129
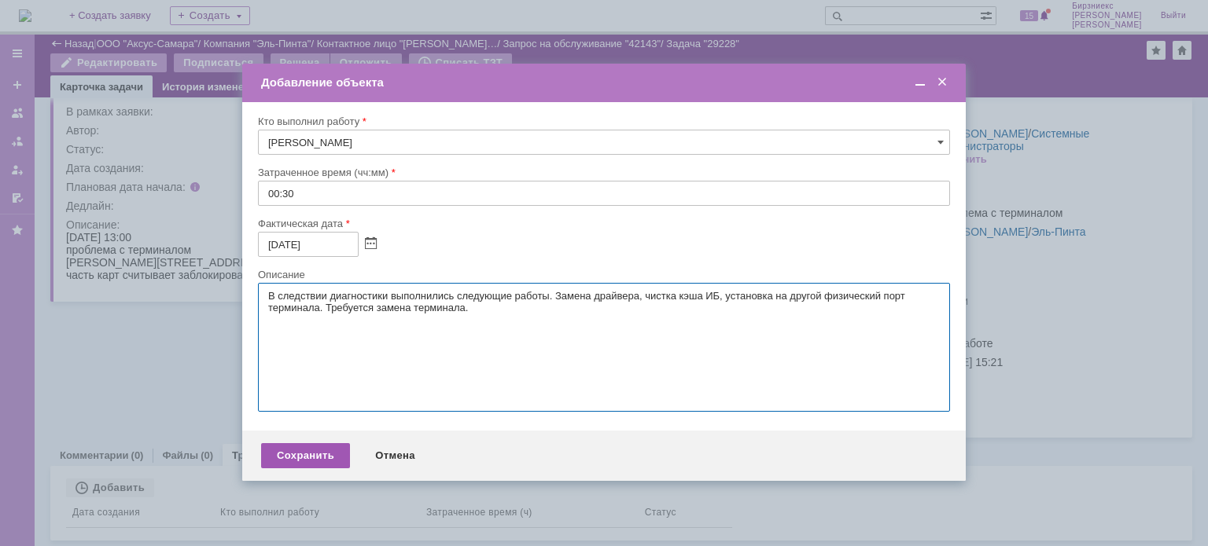
type textarea "В следствии диагностики выполнились следующие работы. Замена драйвера, чистка к…"
click at [311, 451] on div "Сохранить" at bounding box center [305, 455] width 89 height 25
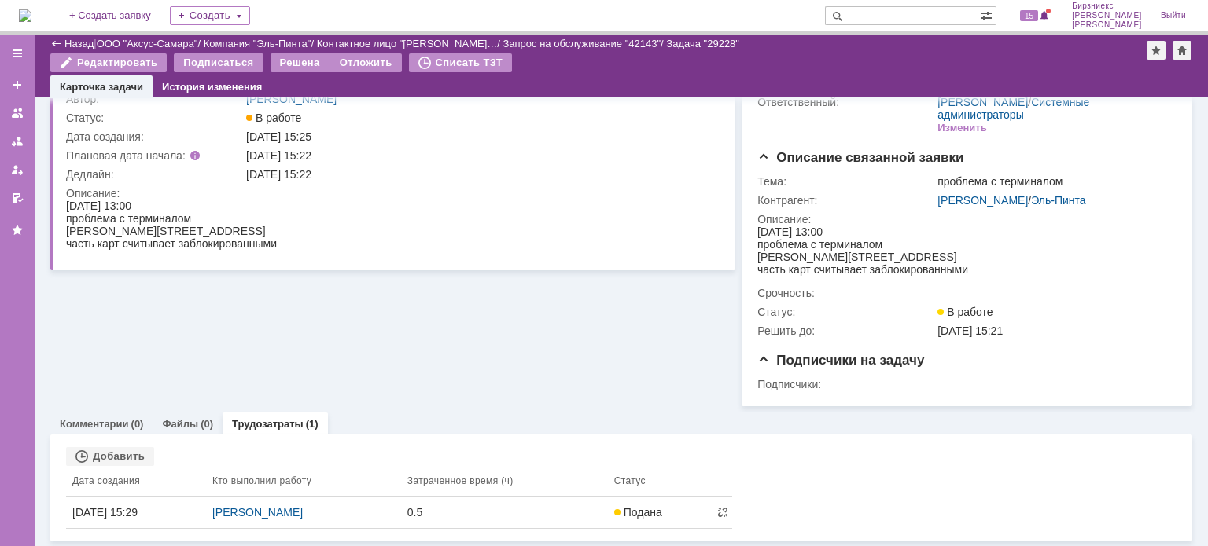
scroll to position [84, 0]
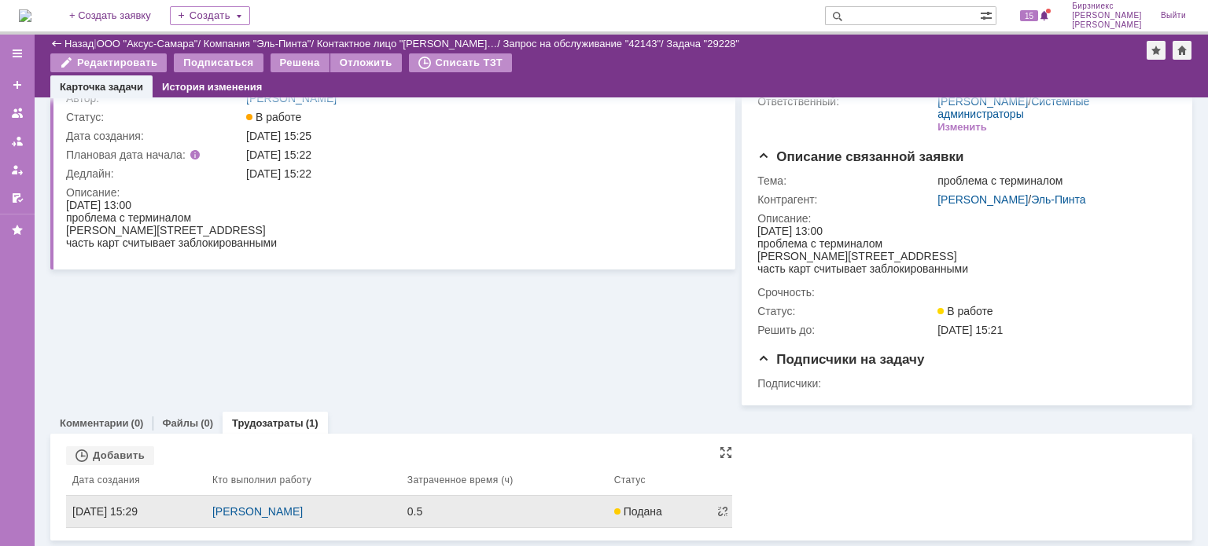
click at [395, 513] on div "[PERSON_NAME]" at bounding box center [303, 512] width 182 height 13
click at [119, 509] on div "06.10.2025 15:29" at bounding box center [135, 512] width 127 height 13
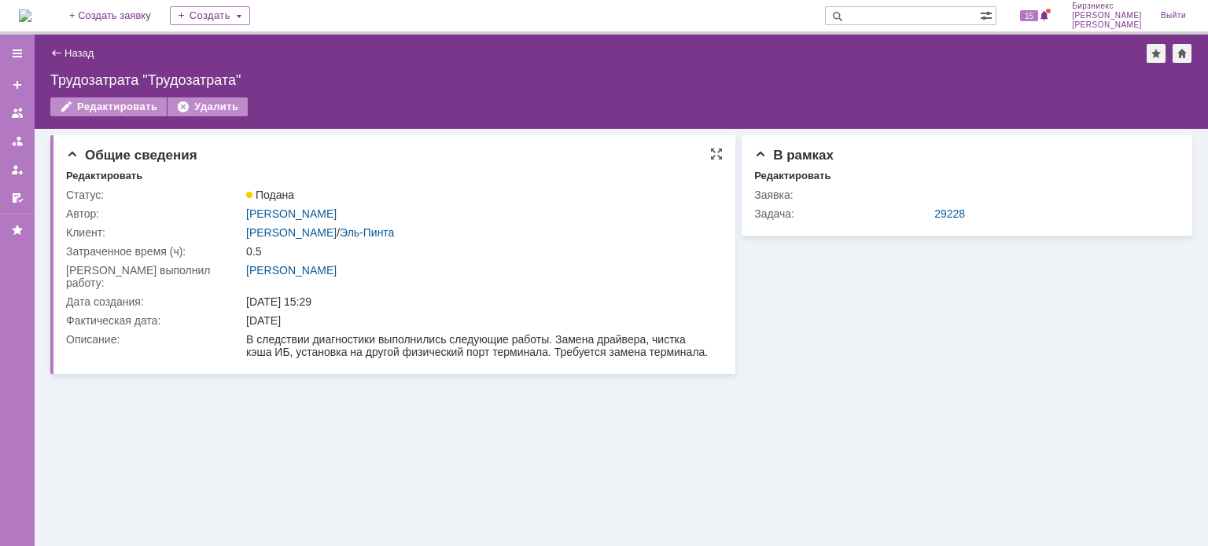
drag, startPoint x: 242, startPoint y: 317, endPoint x: 730, endPoint y: 336, distance: 488.6
click at [730, 336] on div "Общие сведения Редактировать Статус: Подана Автор: Бирзниекс Виталий Вячаславов…" at bounding box center [392, 254] width 685 height 239
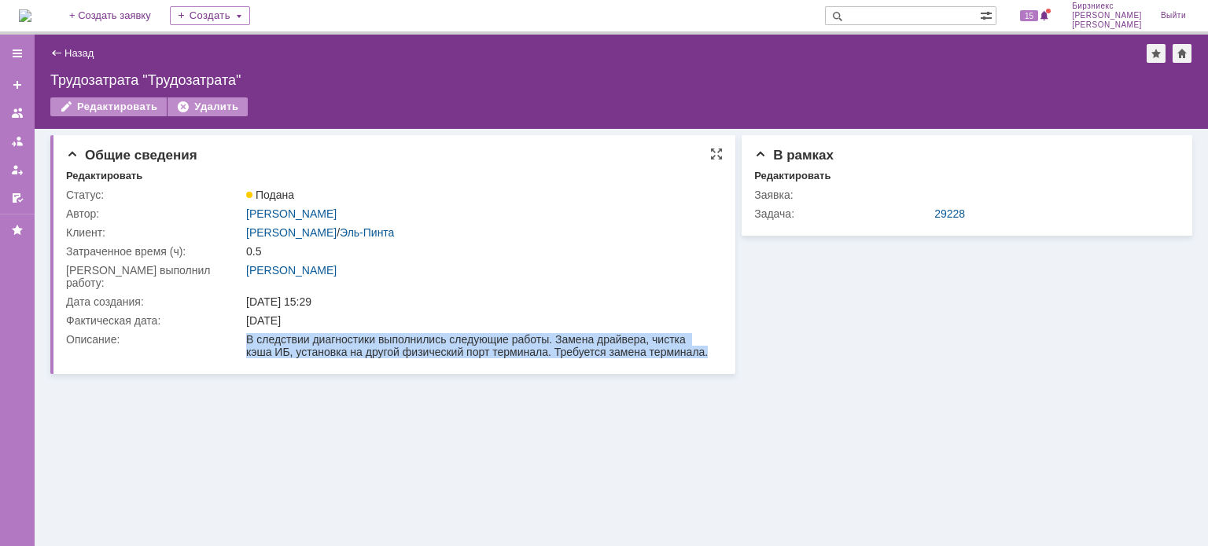
drag, startPoint x: 714, startPoint y: 343, endPoint x: 219, endPoint y: 333, distance: 495.4
click at [219, 333] on tr "Описание: В следствии диагностики выполнились следующие работы. Замена драйвера…" at bounding box center [391, 345] width 650 height 31
copy tr "В следствии диагностики выполнились следующие работы. Замена драйвера, чистка к…"
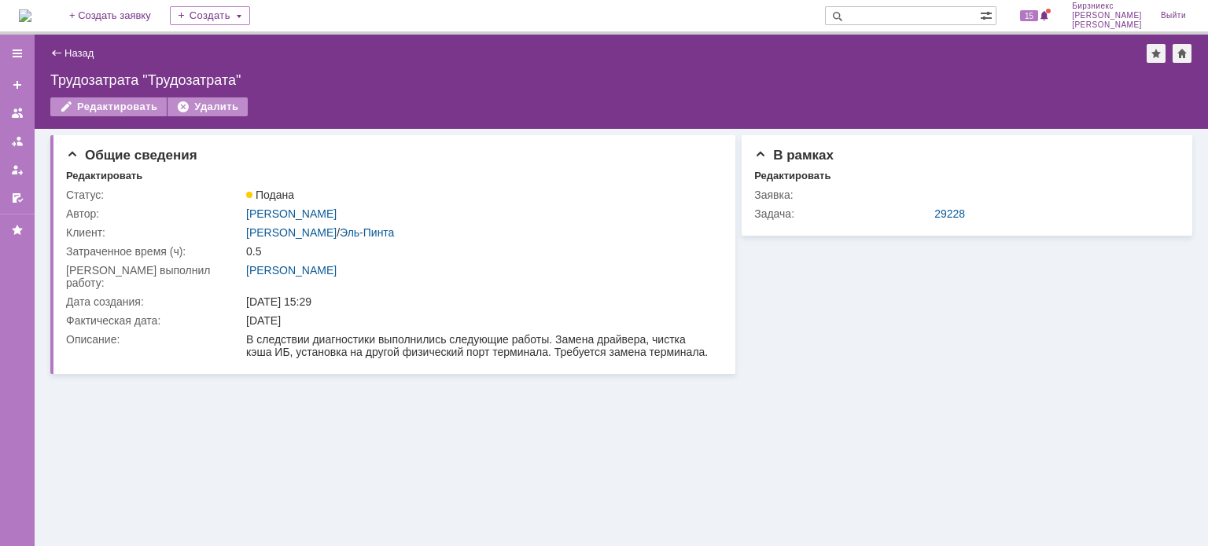
click at [70, 45] on div "Назад | Трудозатрата "Трудозатрата"" at bounding box center [621, 53] width 1142 height 19
click at [80, 57] on link "Назад" at bounding box center [78, 53] width 29 height 12
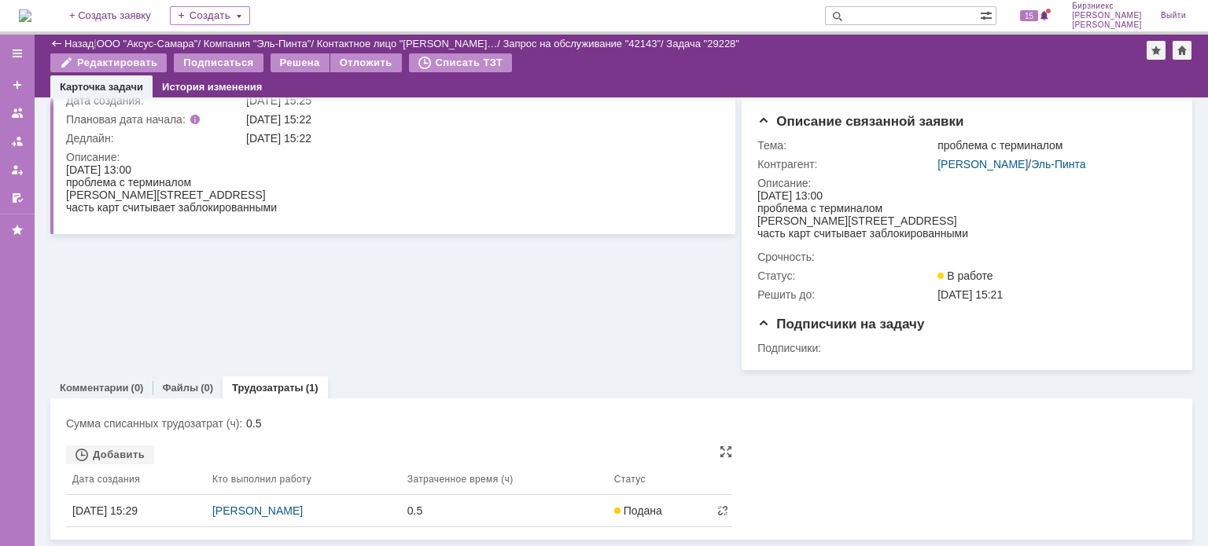
scroll to position [131, 0]
click at [94, 399] on div "Сумма трудозатрат Сумма списанных трудозатрат (ч): 0.5 Связанные объекты Добави…" at bounding box center [621, 470] width 1142 height 142
click at [97, 382] on link "Комментарии" at bounding box center [94, 388] width 69 height 12
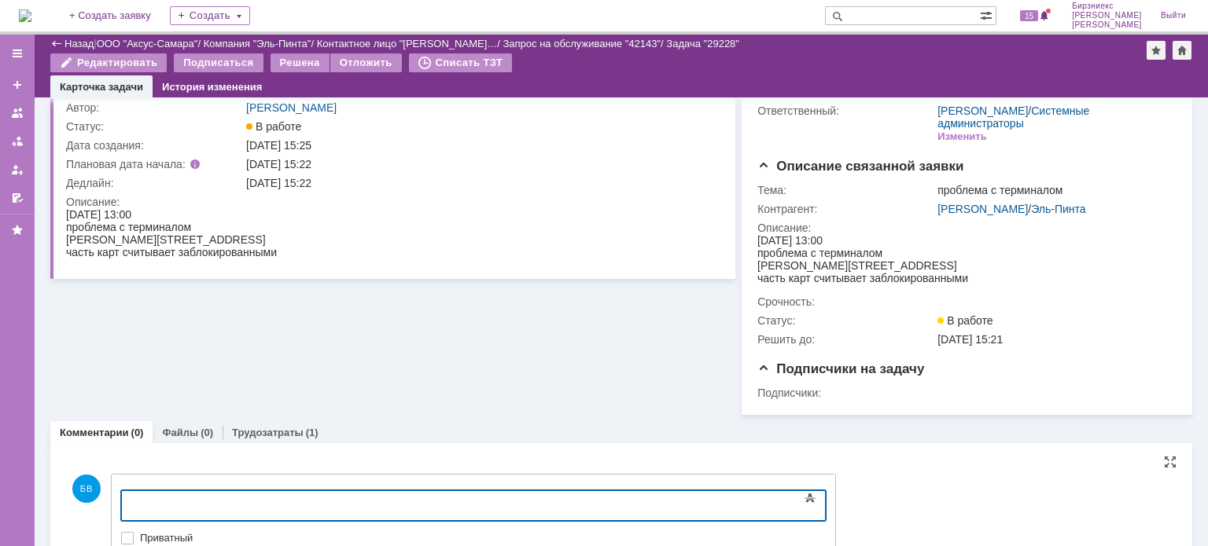
click at [234, 501] on div at bounding box center [249, 504] width 223 height 13
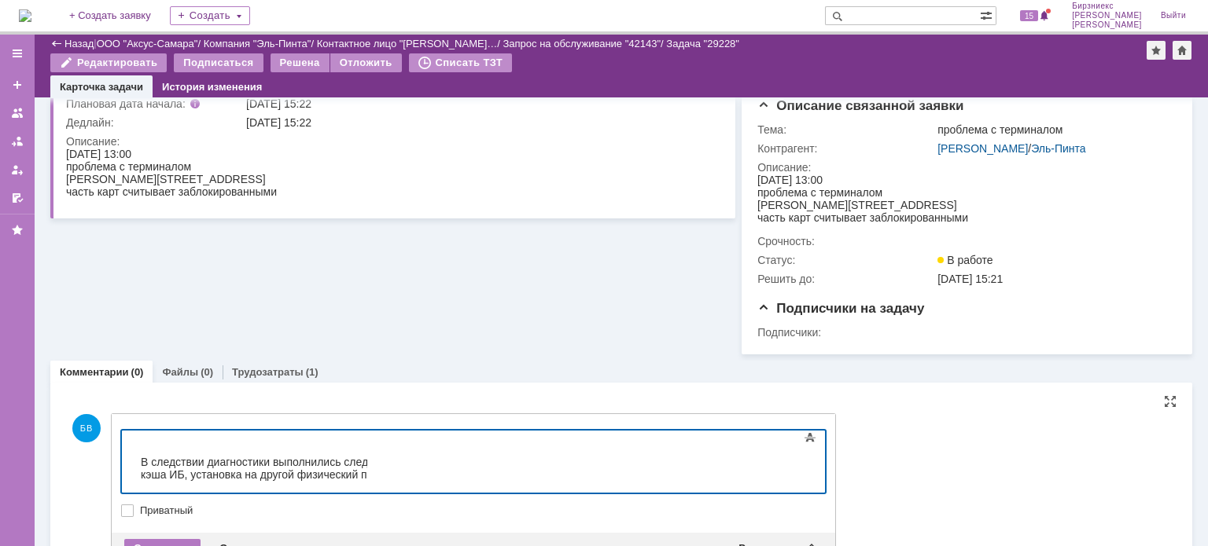
scroll to position [189, 0]
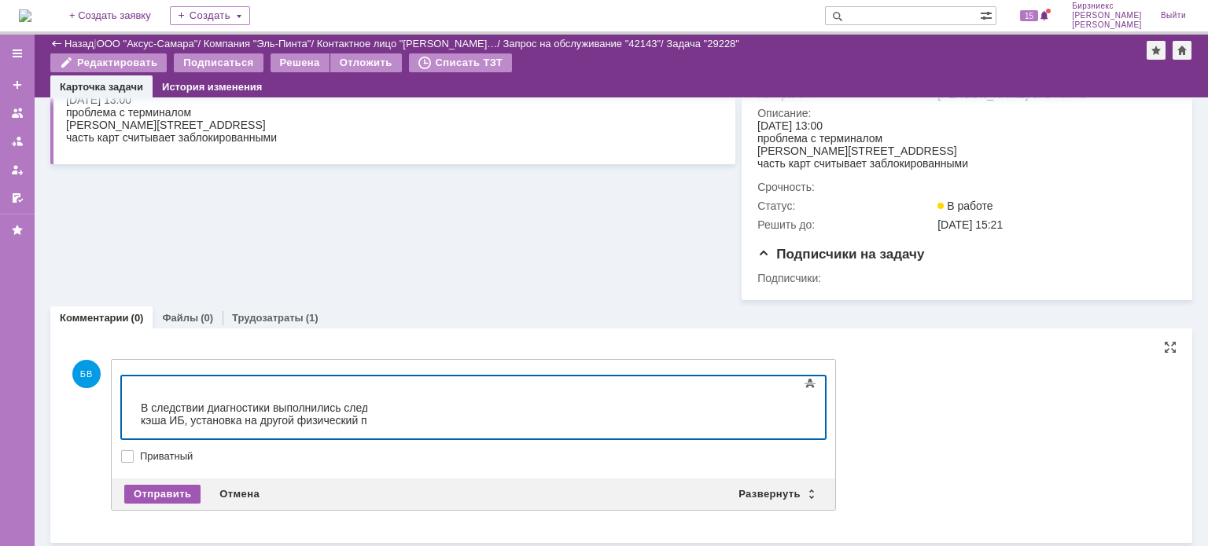
click at [125, 488] on div "Отправить" at bounding box center [162, 494] width 76 height 19
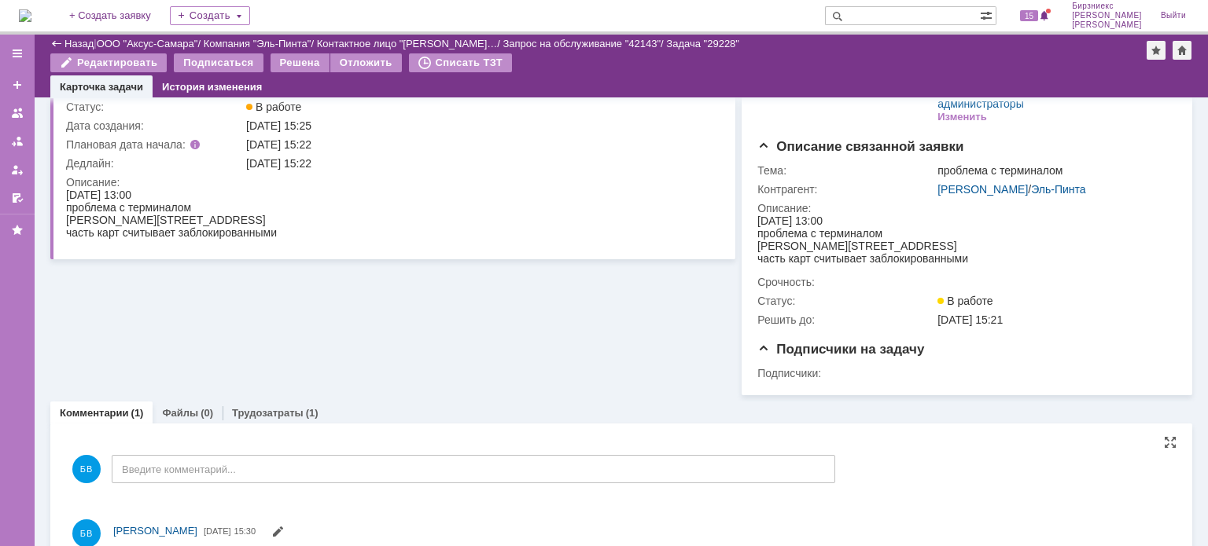
scroll to position [0, 0]
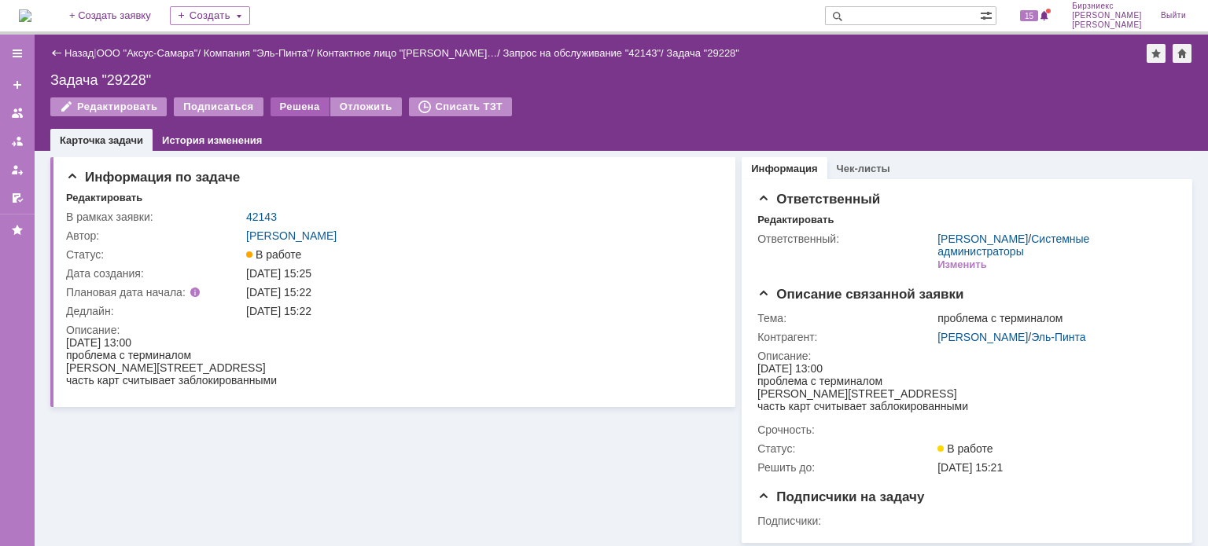
click at [292, 110] on div "Решена" at bounding box center [299, 106] width 59 height 19
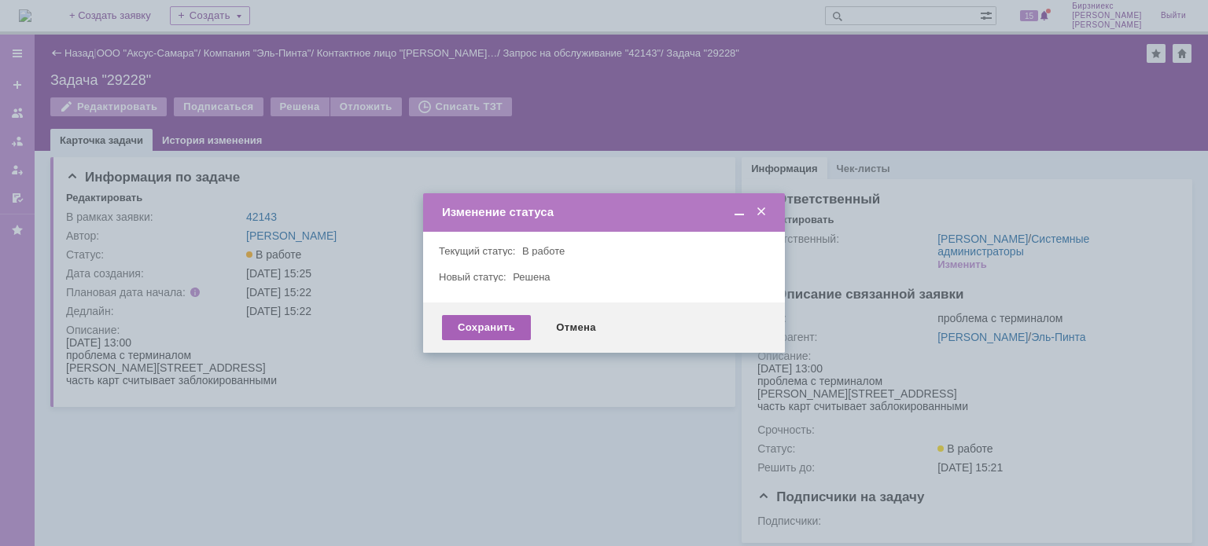
click at [470, 333] on div "Сохранить" at bounding box center [486, 327] width 89 height 25
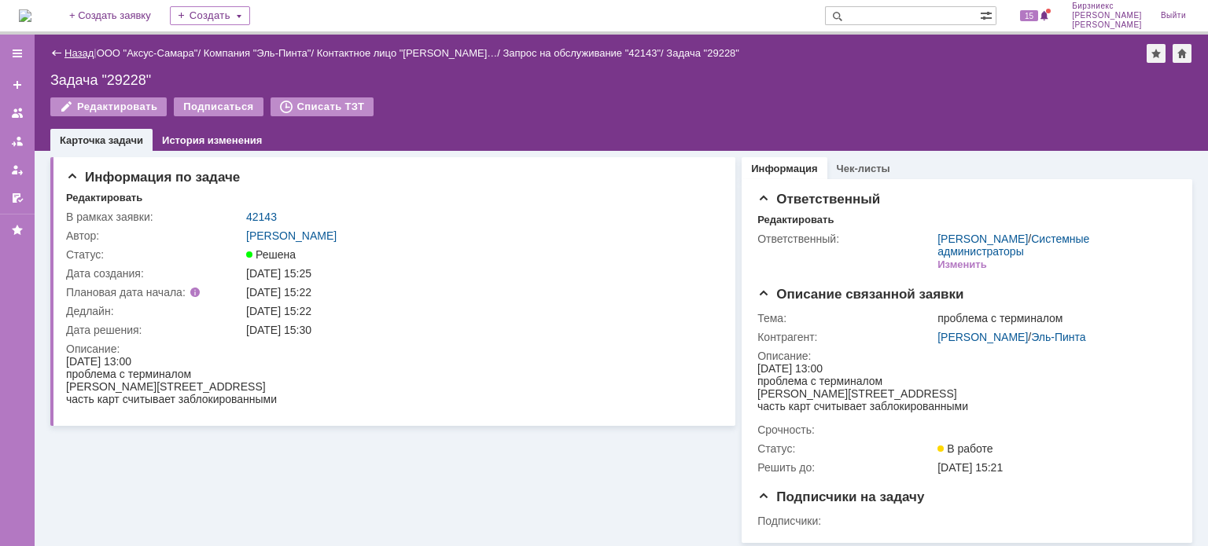
click at [86, 50] on link "Назад" at bounding box center [78, 53] width 29 height 12
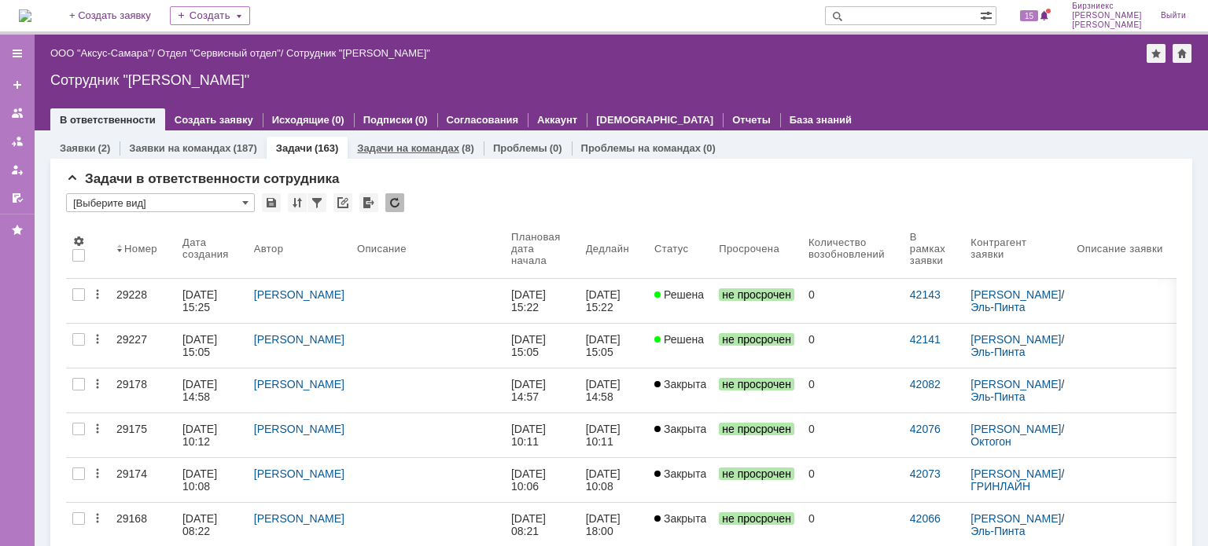
click at [414, 147] on link "Задачи на командах" at bounding box center [408, 148] width 102 height 12
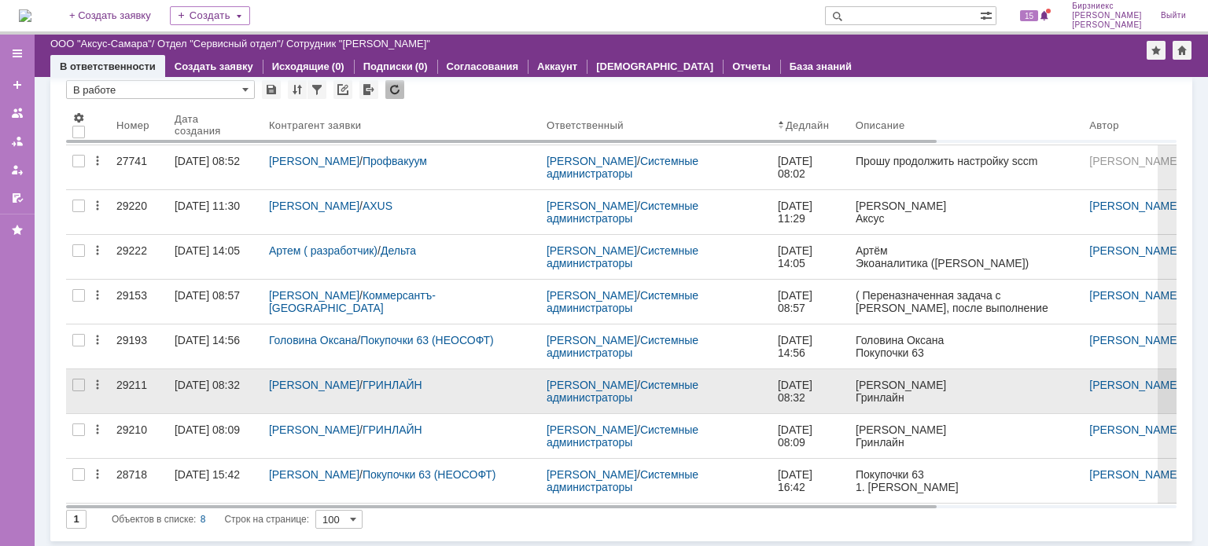
click at [197, 389] on div "06.10.2025 08:32" at bounding box center [207, 385] width 65 height 13
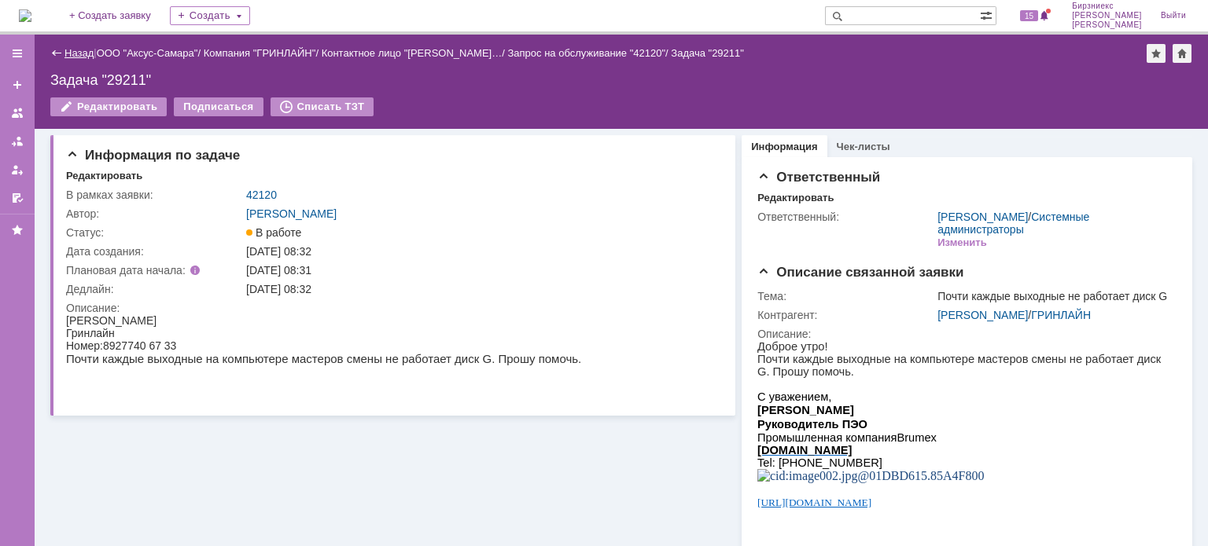
click at [79, 53] on link "Назад" at bounding box center [78, 53] width 29 height 12
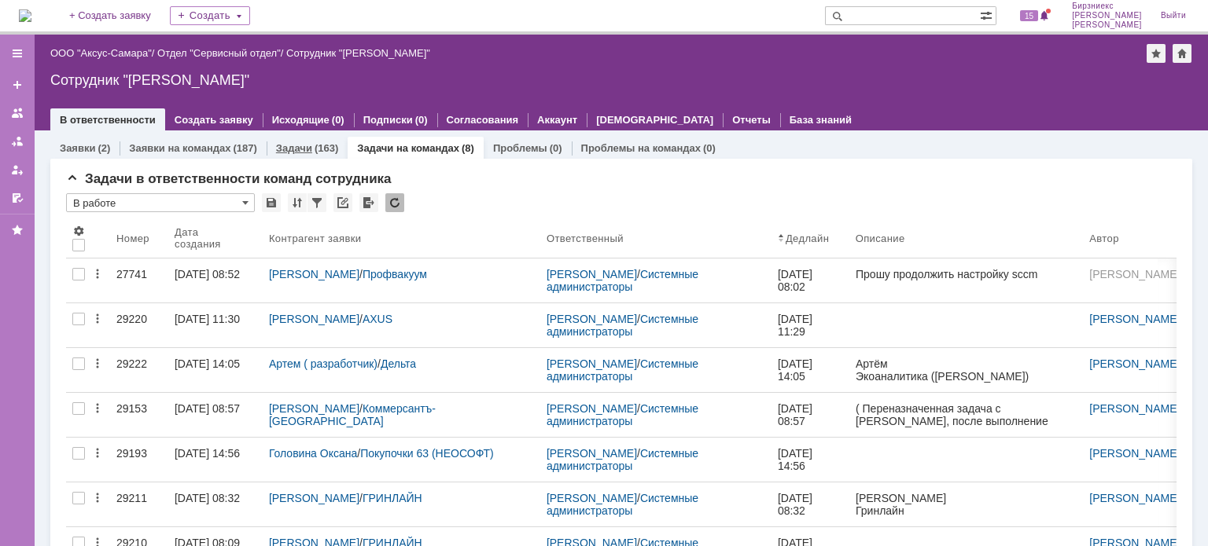
click at [289, 150] on link "Задачи" at bounding box center [294, 148] width 36 height 12
